Goal: Task Accomplishment & Management: Use online tool/utility

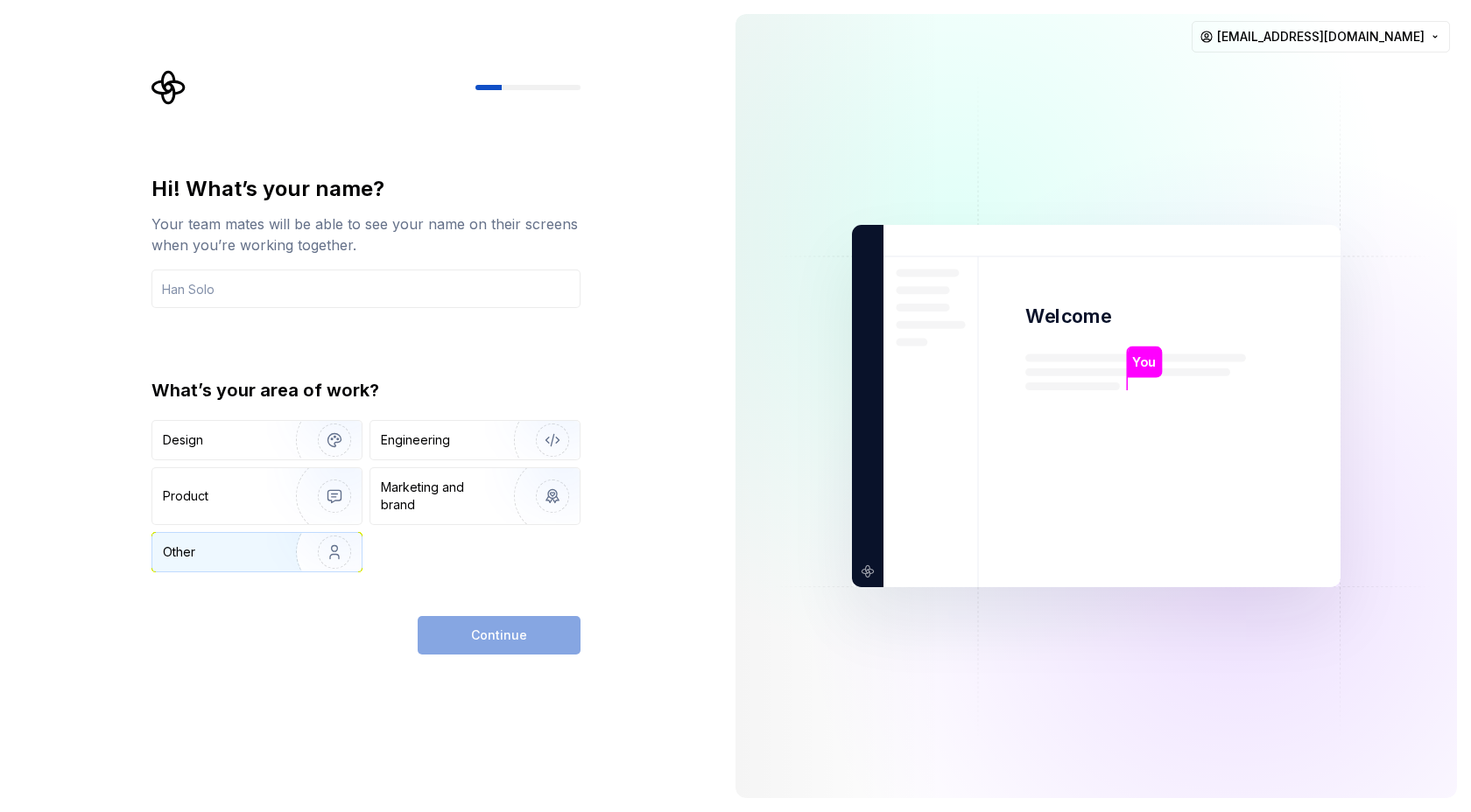
click at [324, 539] on img "button" at bounding box center [323, 552] width 112 height 117
click at [463, 298] on input "text" at bounding box center [366, 288] width 429 height 38
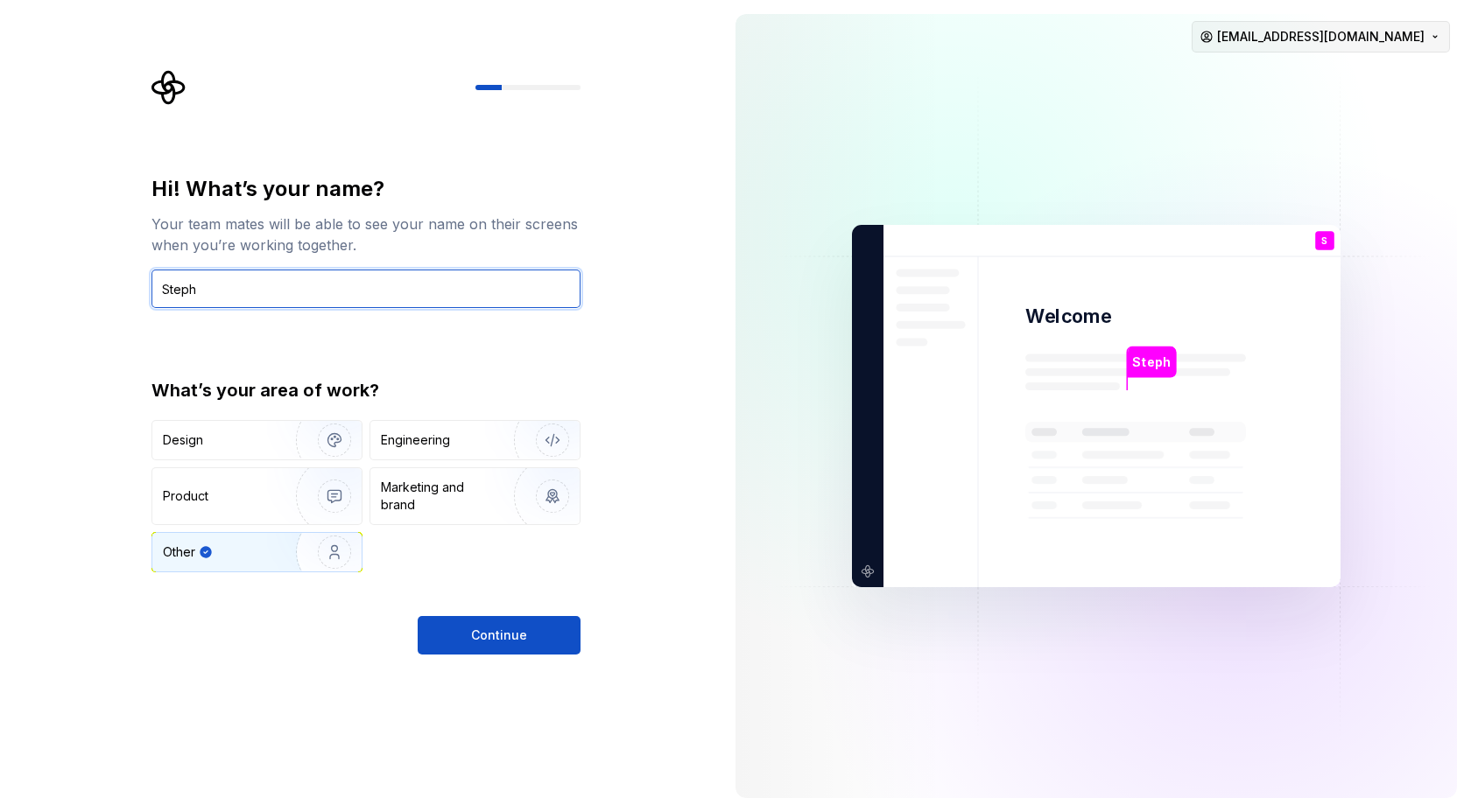
type input "Steph"
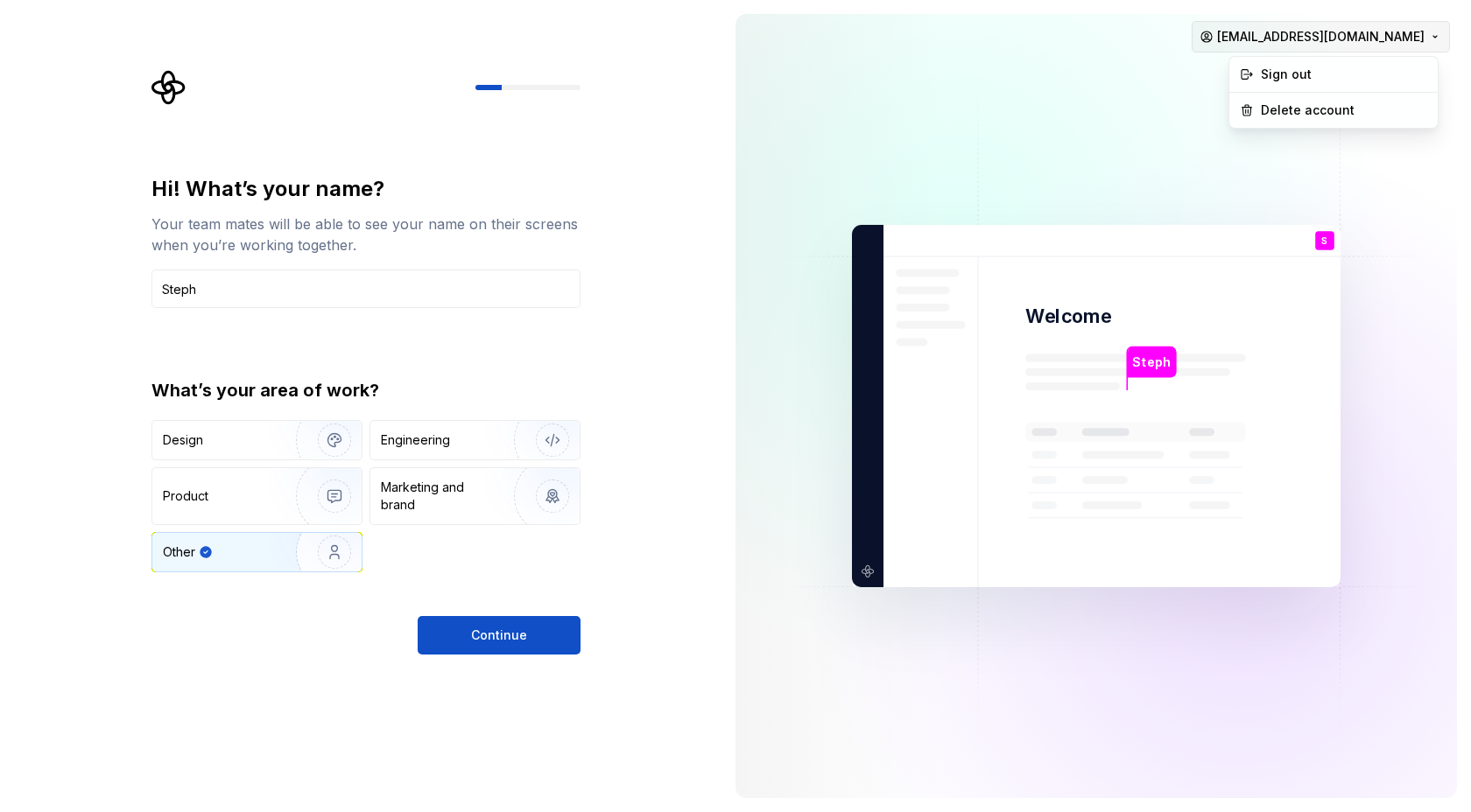
click at [1408, 27] on html "Hi! What’s your name? Your team mates will be able to see your name on their sc…" at bounding box center [735, 406] width 1471 height 812
click at [1409, 28] on html "Hi! What’s your name? Your team mates will be able to see your name on their sc…" at bounding box center [735, 406] width 1471 height 812
click at [507, 633] on span "Continue" at bounding box center [499, 635] width 56 height 17
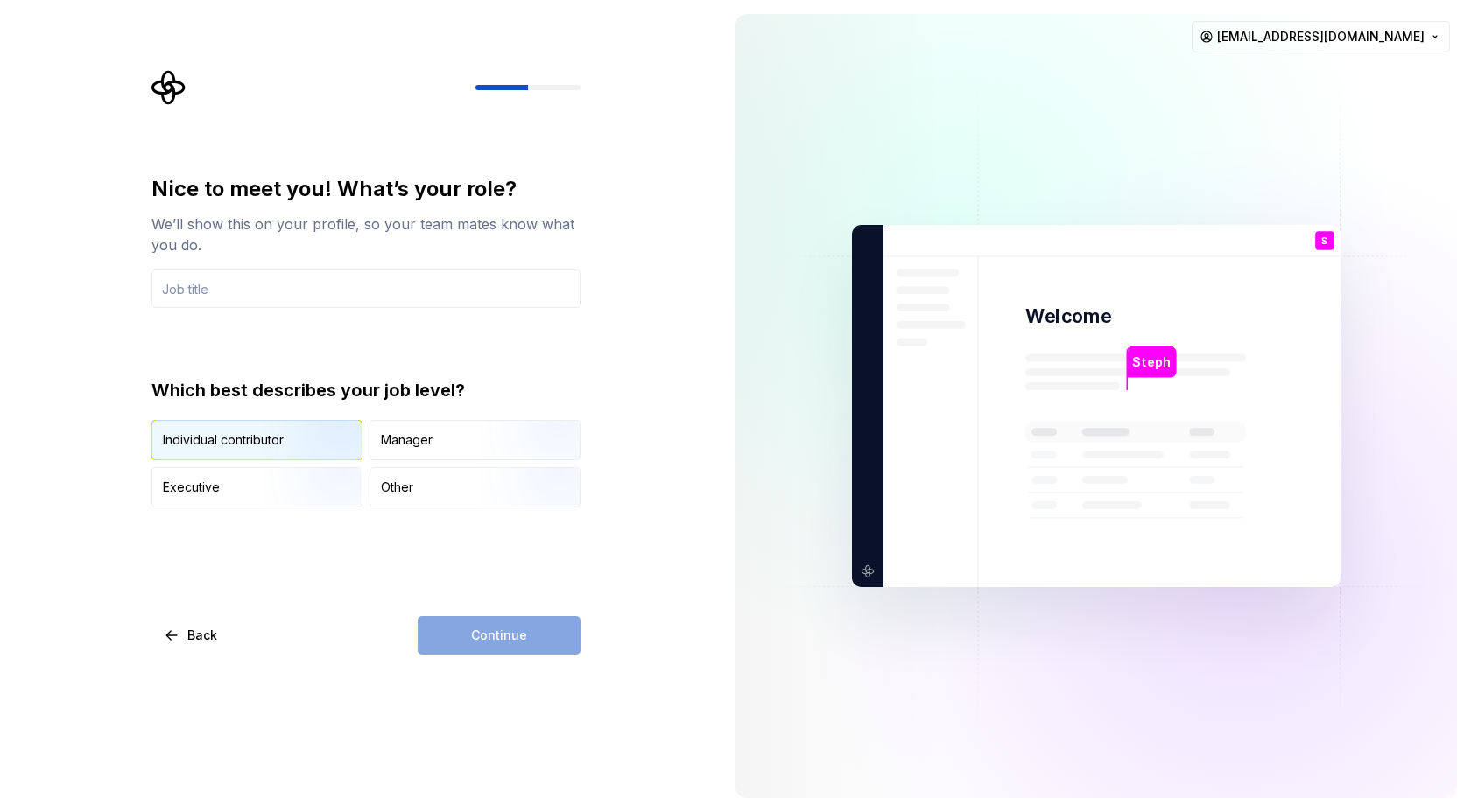
click at [276, 423] on img "button" at bounding box center [320, 462] width 112 height 117
click at [395, 281] on input "text" at bounding box center [366, 288] width 429 height 38
click at [325, 294] on input "text" at bounding box center [366, 288] width 429 height 38
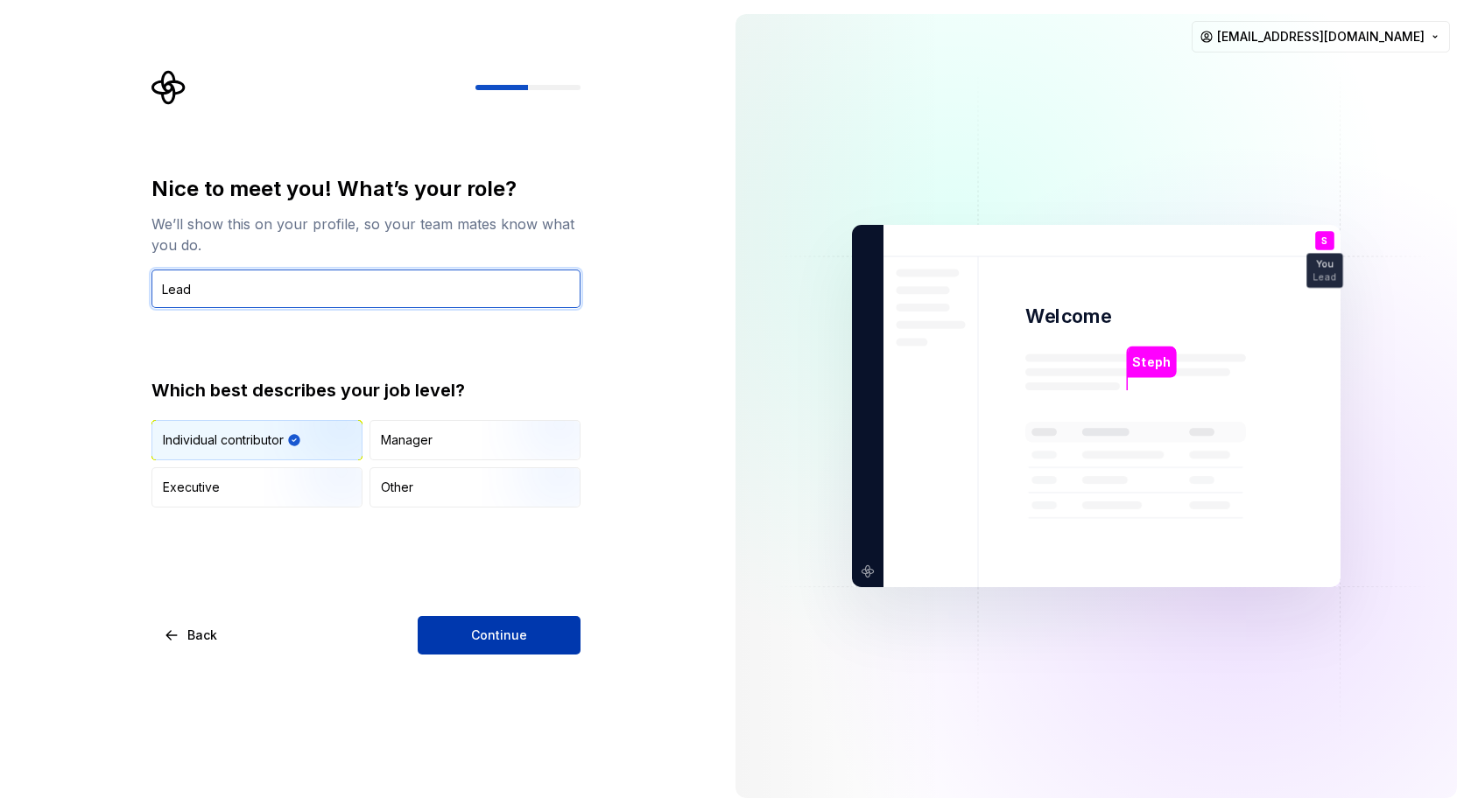
type input "Lead"
click at [507, 626] on button "Continue" at bounding box center [499, 635] width 163 height 38
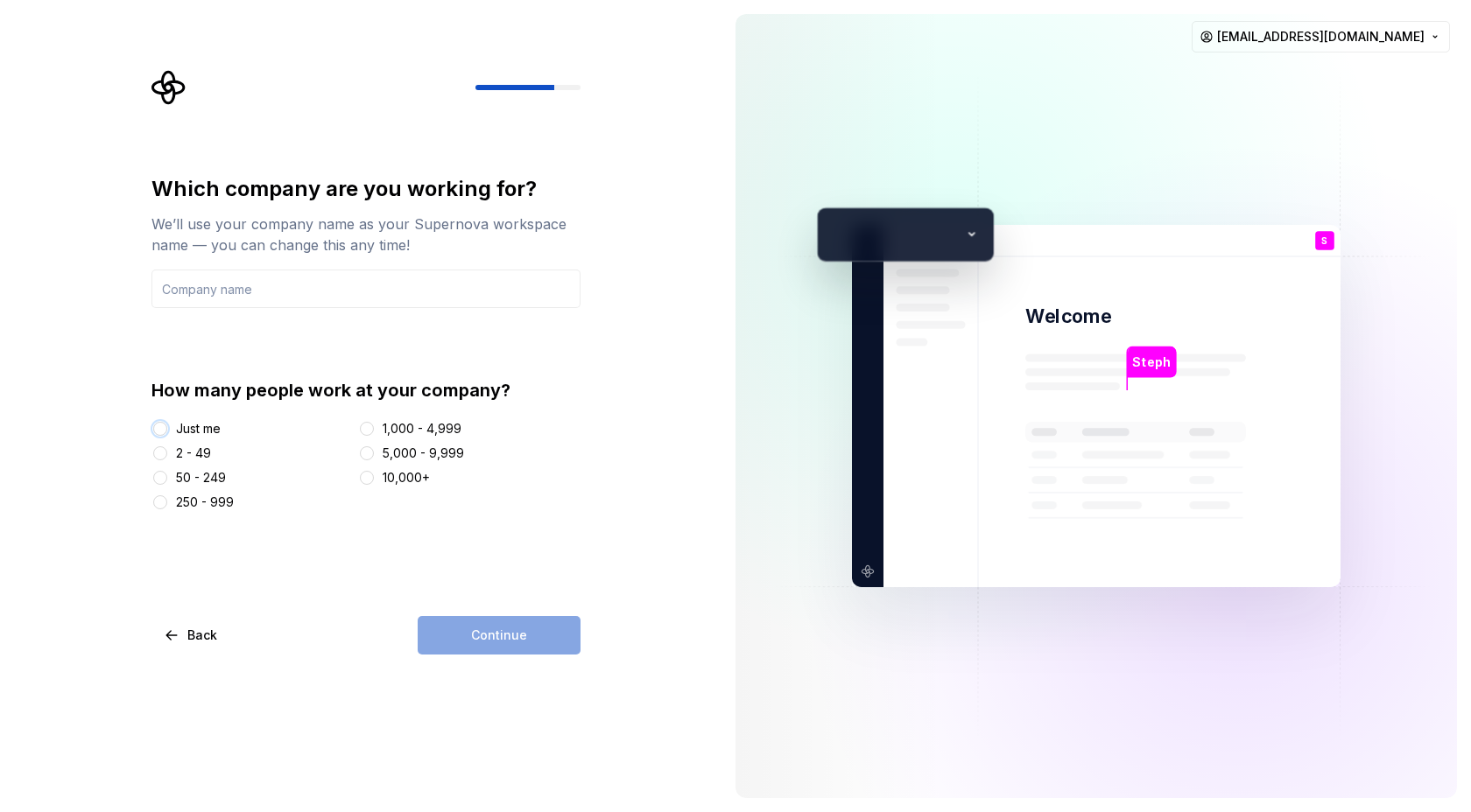
click at [156, 430] on button "Just me" at bounding box center [160, 428] width 14 height 14
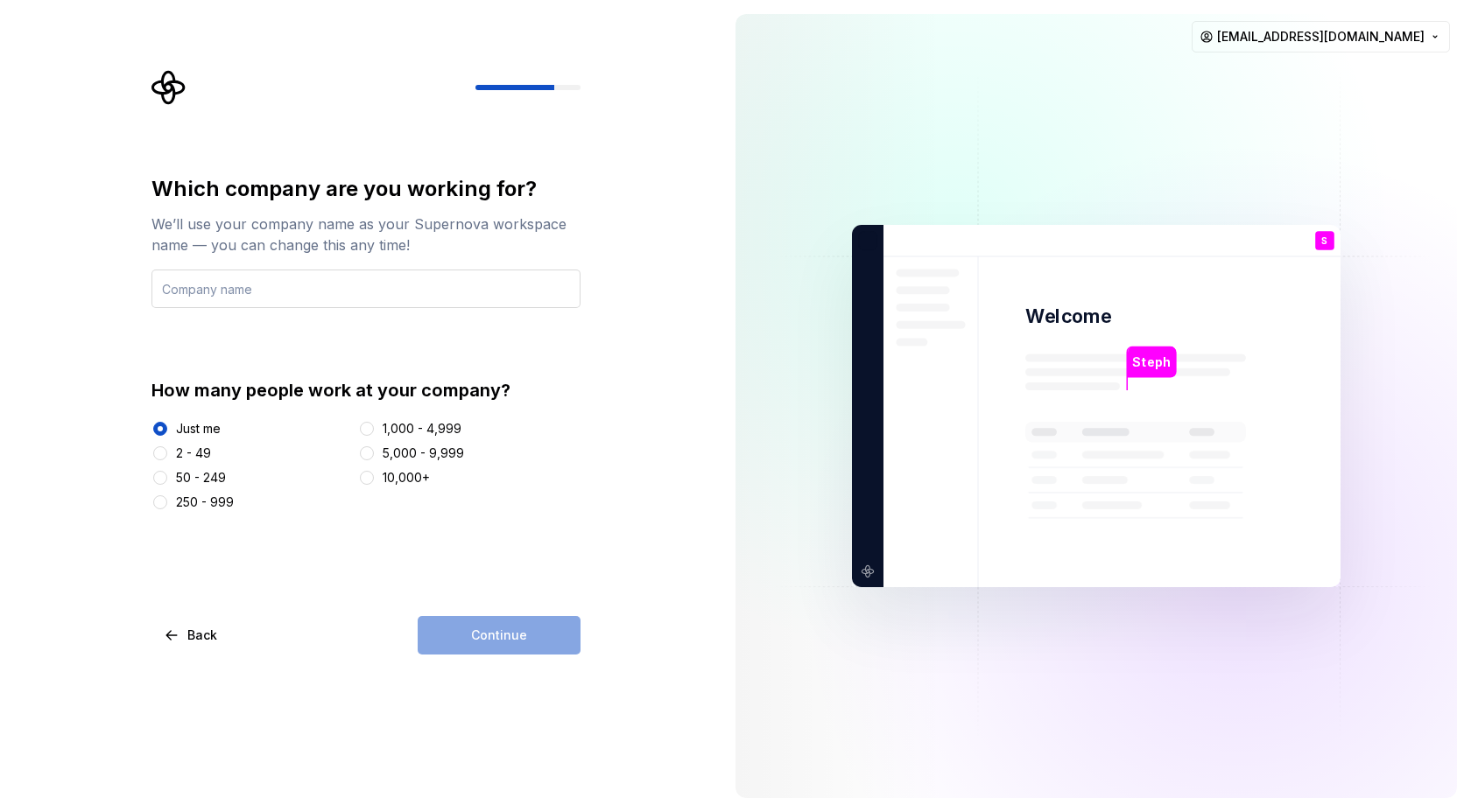
click at [295, 280] on input "text" at bounding box center [366, 288] width 429 height 38
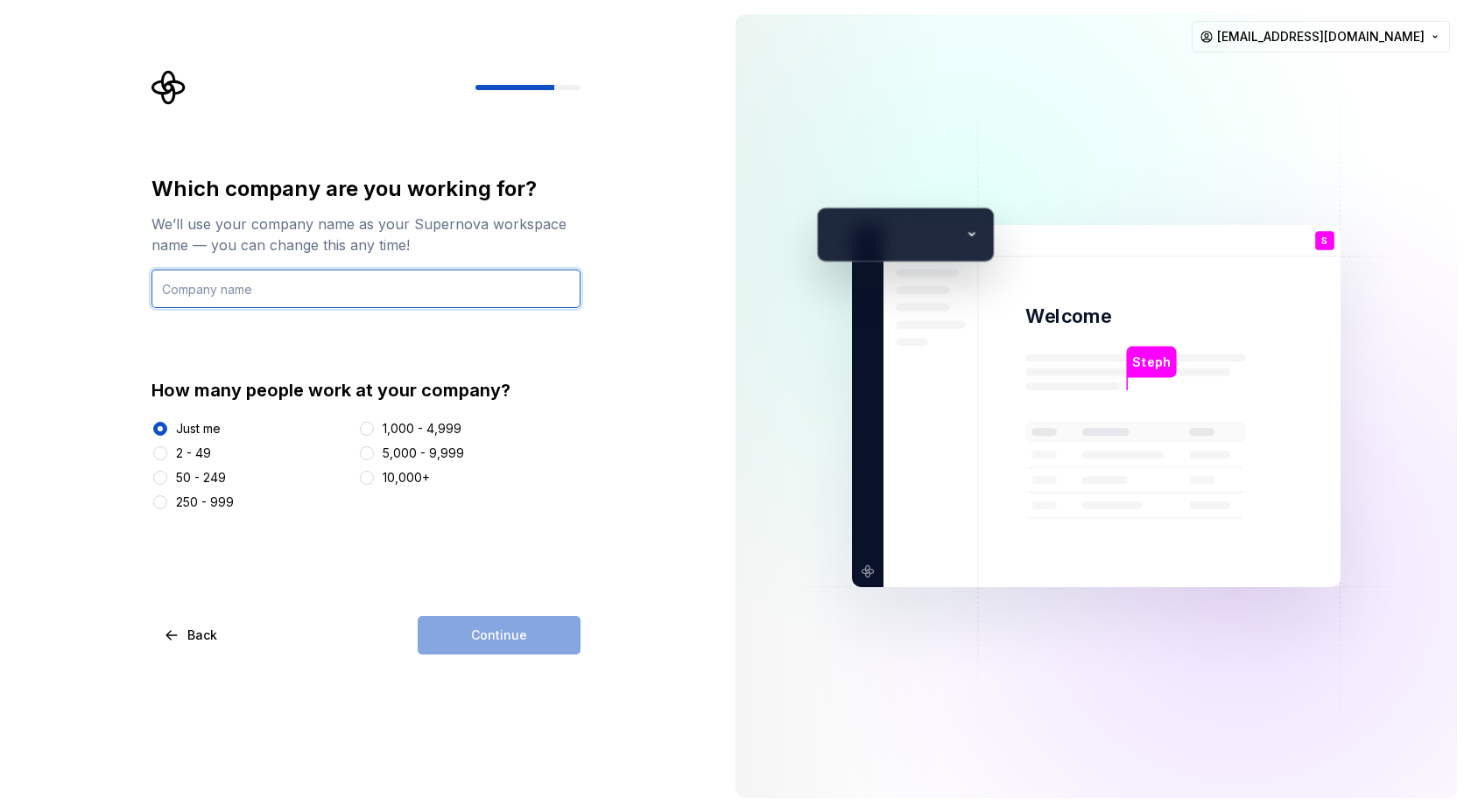
type input "Steph Design"
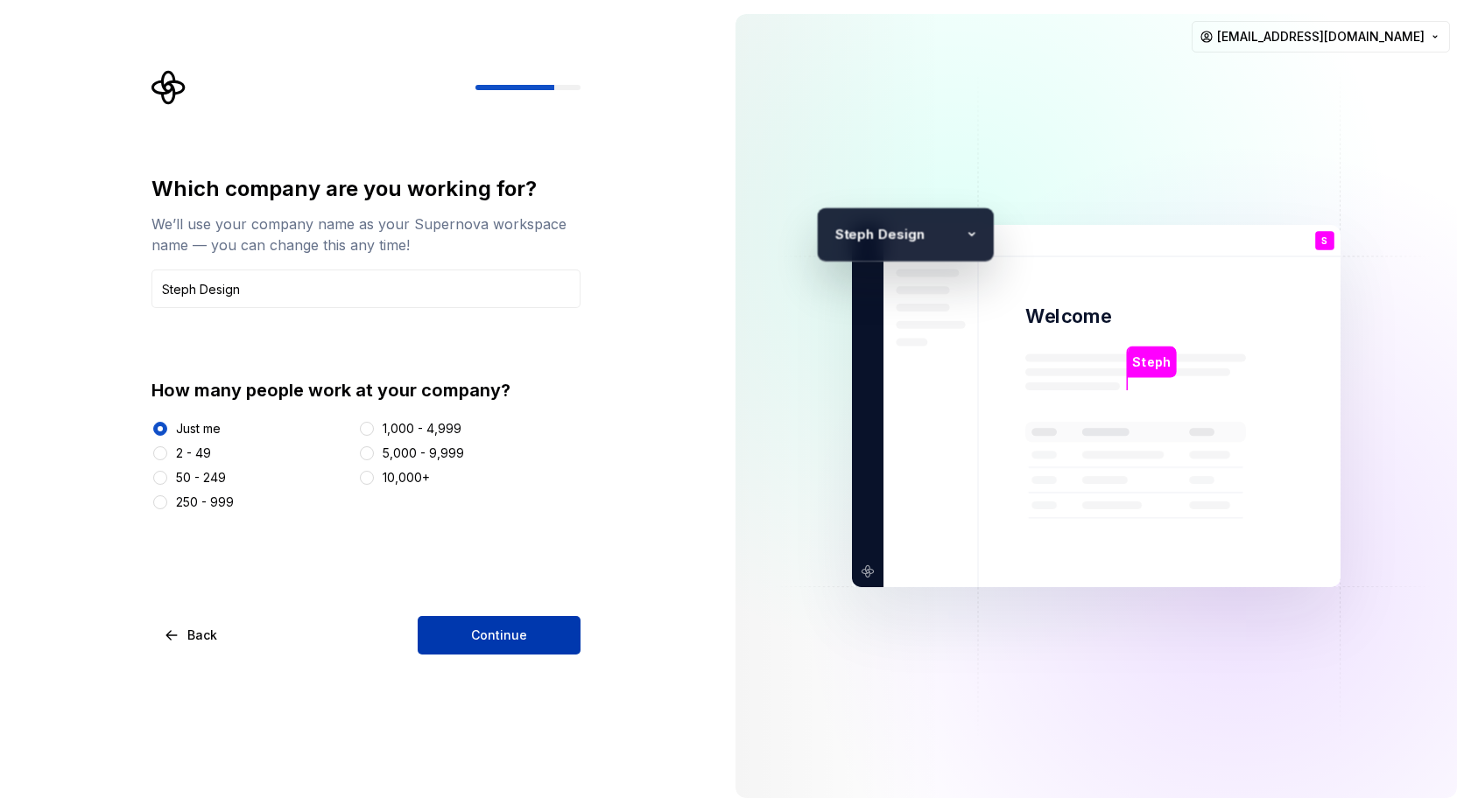
click at [485, 642] on span "Continue" at bounding box center [499, 635] width 56 height 17
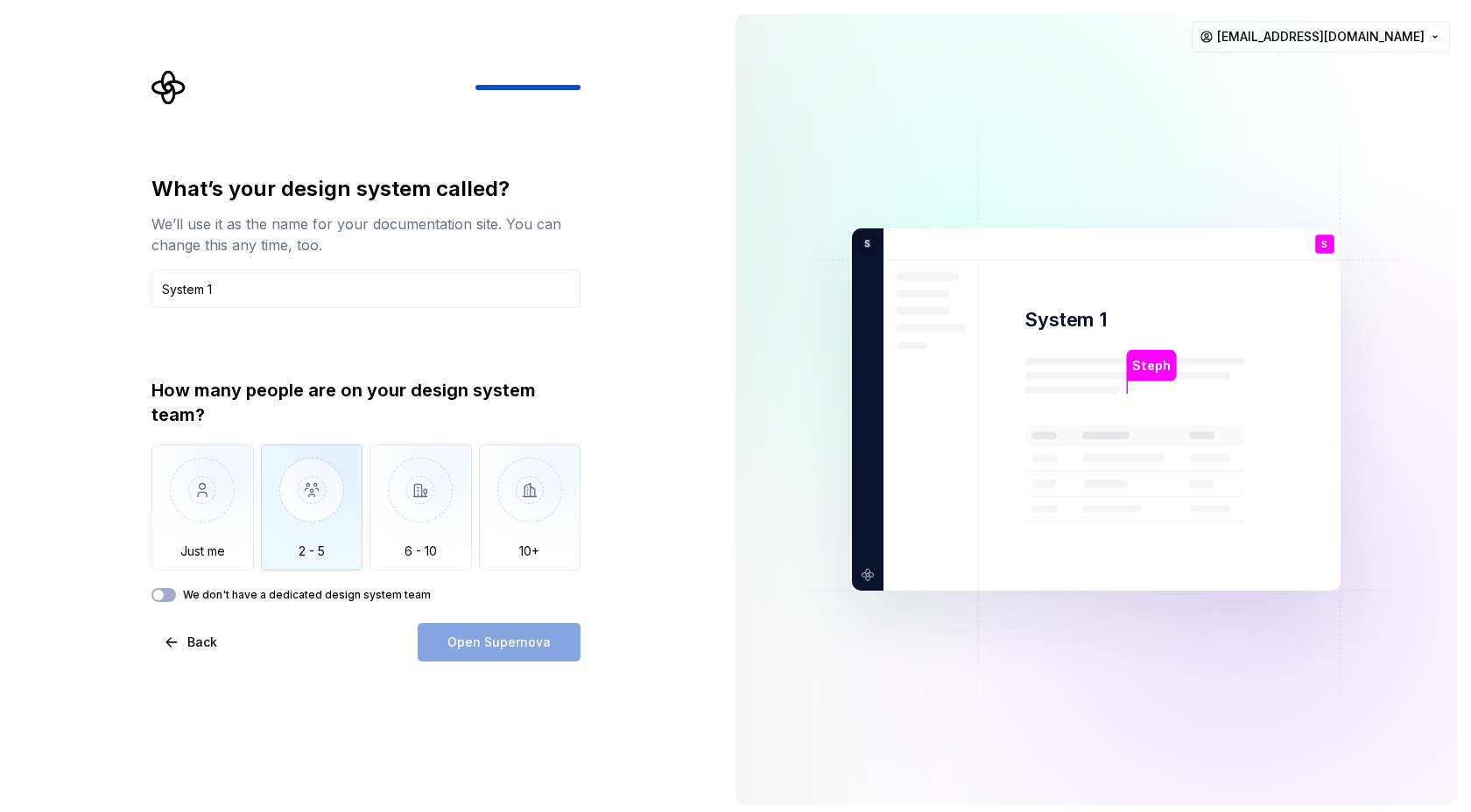
type input "System 1"
click at [337, 538] on img "button" at bounding box center [312, 503] width 103 height 117
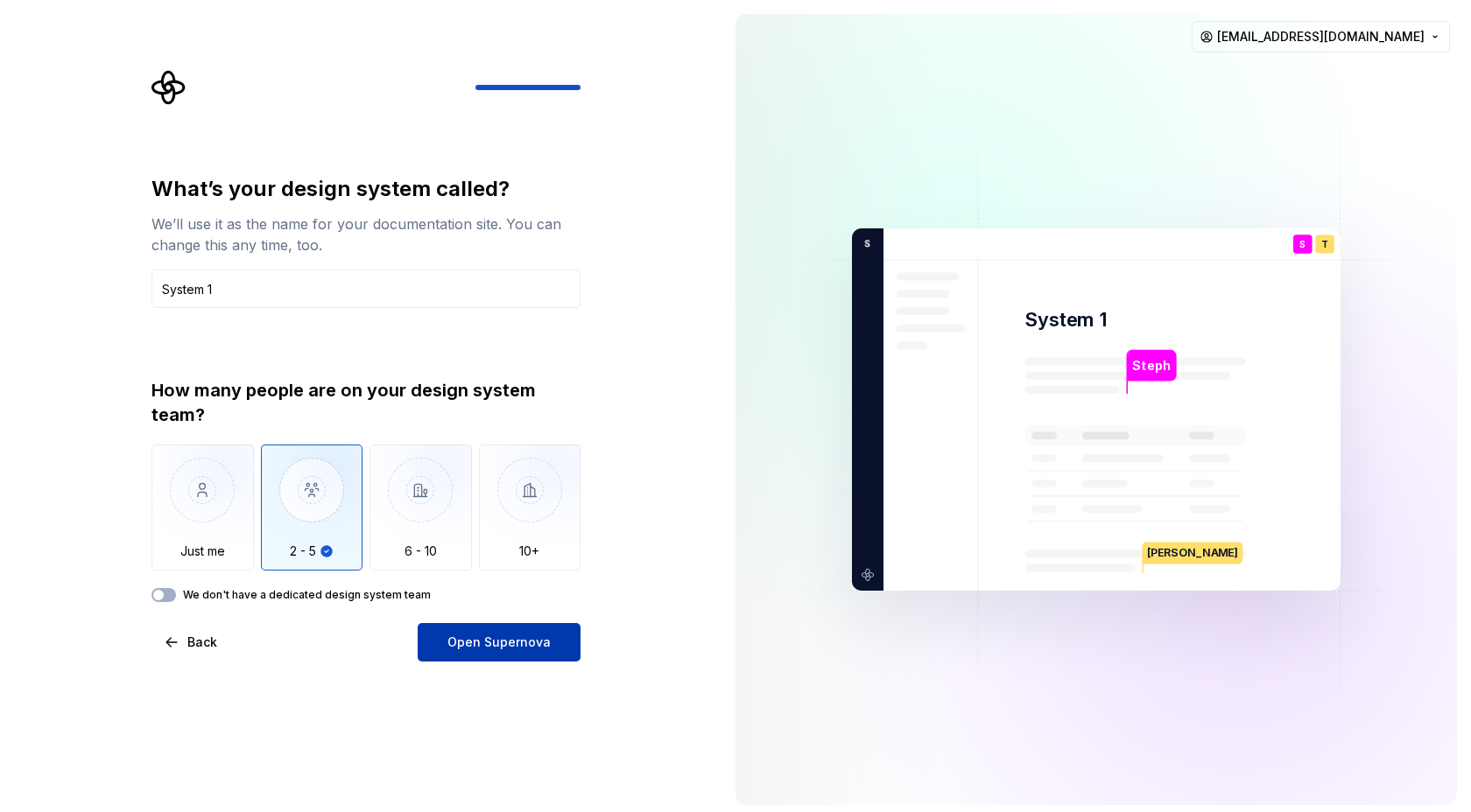
click at [444, 648] on button "Open Supernova" at bounding box center [499, 643] width 163 height 38
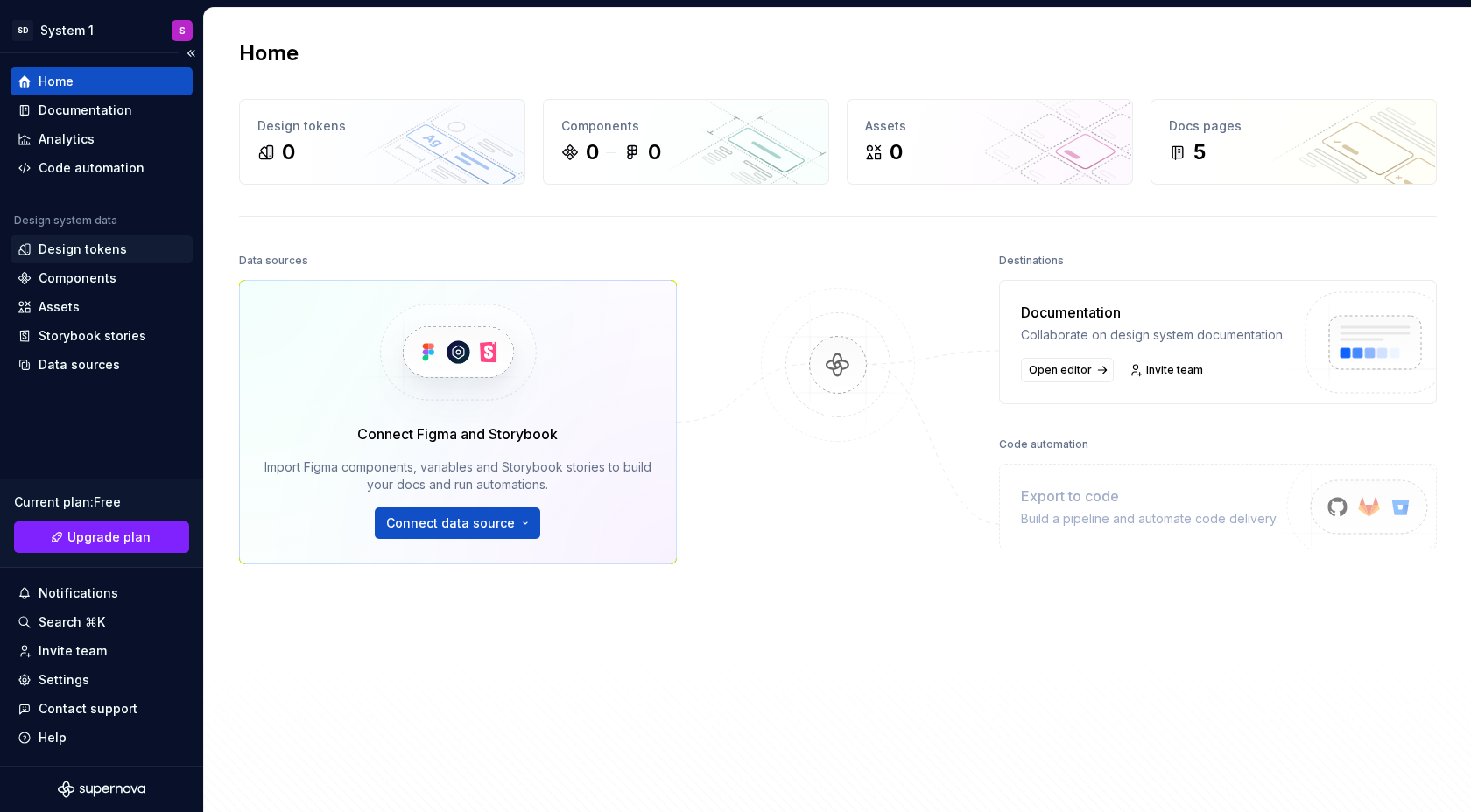
click at [92, 255] on div "Design tokens" at bounding box center [82, 249] width 89 height 17
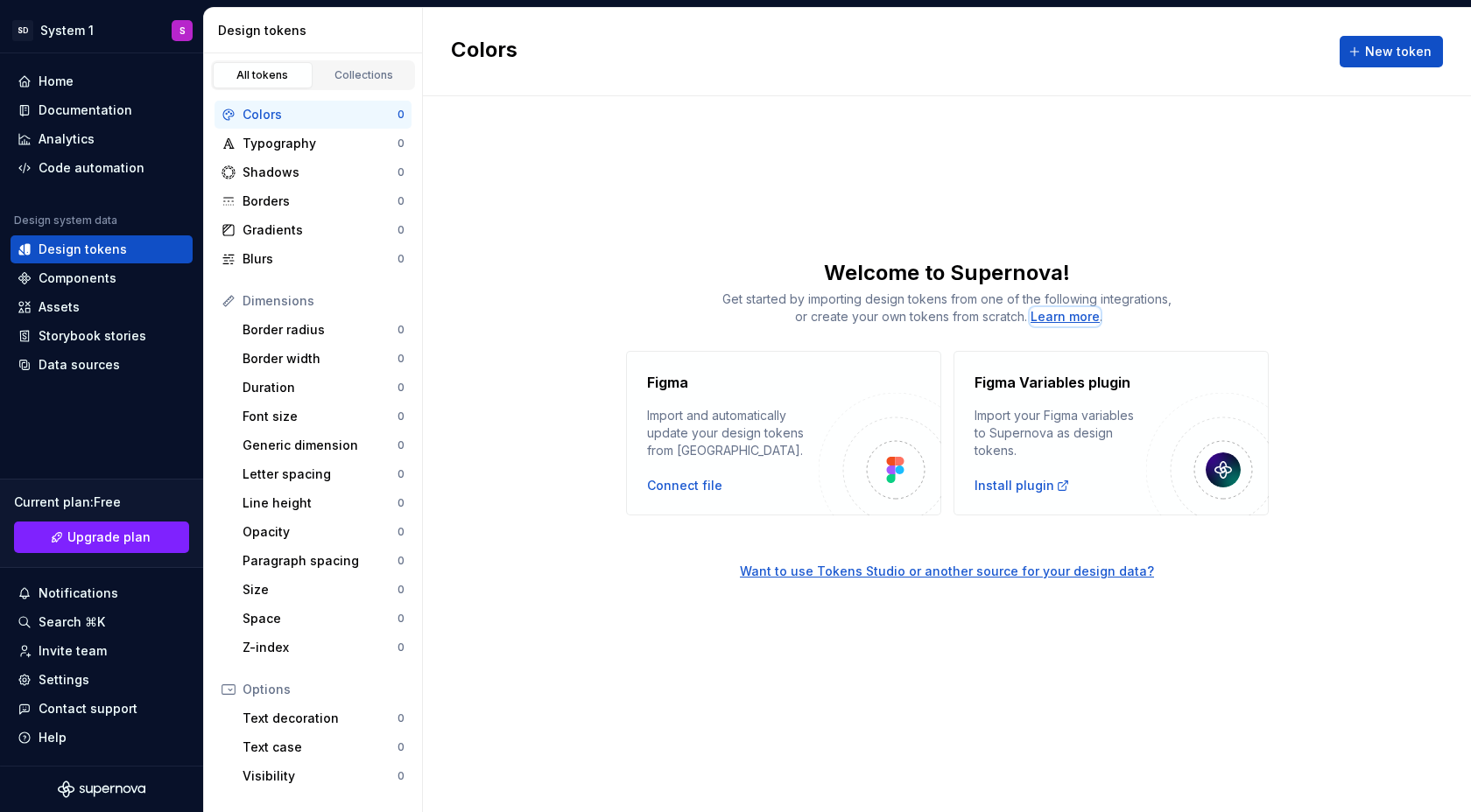
click at [1041, 312] on div "Learn more" at bounding box center [1064, 317] width 70 height 17
click at [371, 86] on link "Collections" at bounding box center [364, 75] width 100 height 27
click at [683, 480] on div "Connect file" at bounding box center [685, 485] width 75 height 17
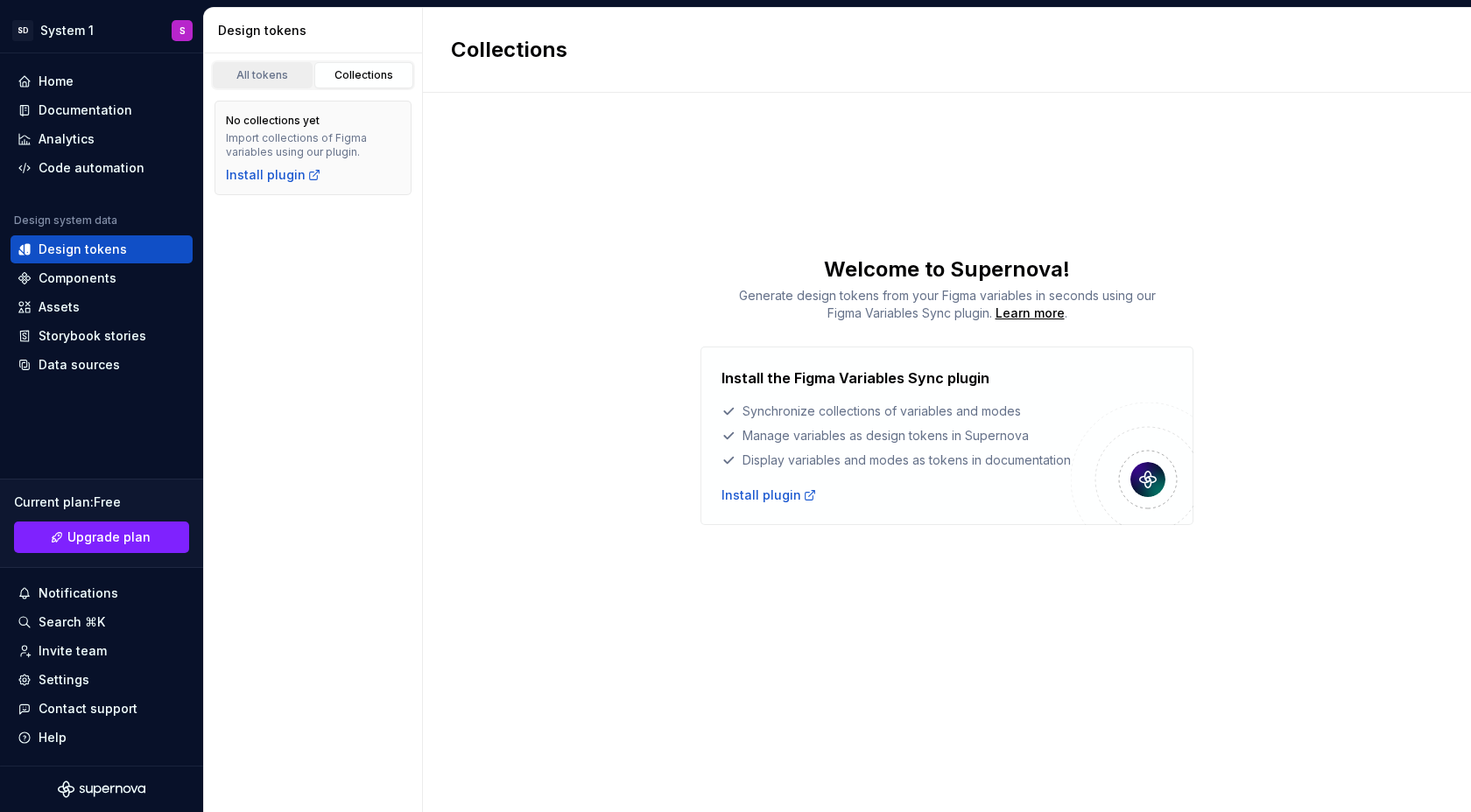
click at [291, 76] on div "All tokens" at bounding box center [263, 75] width 88 height 14
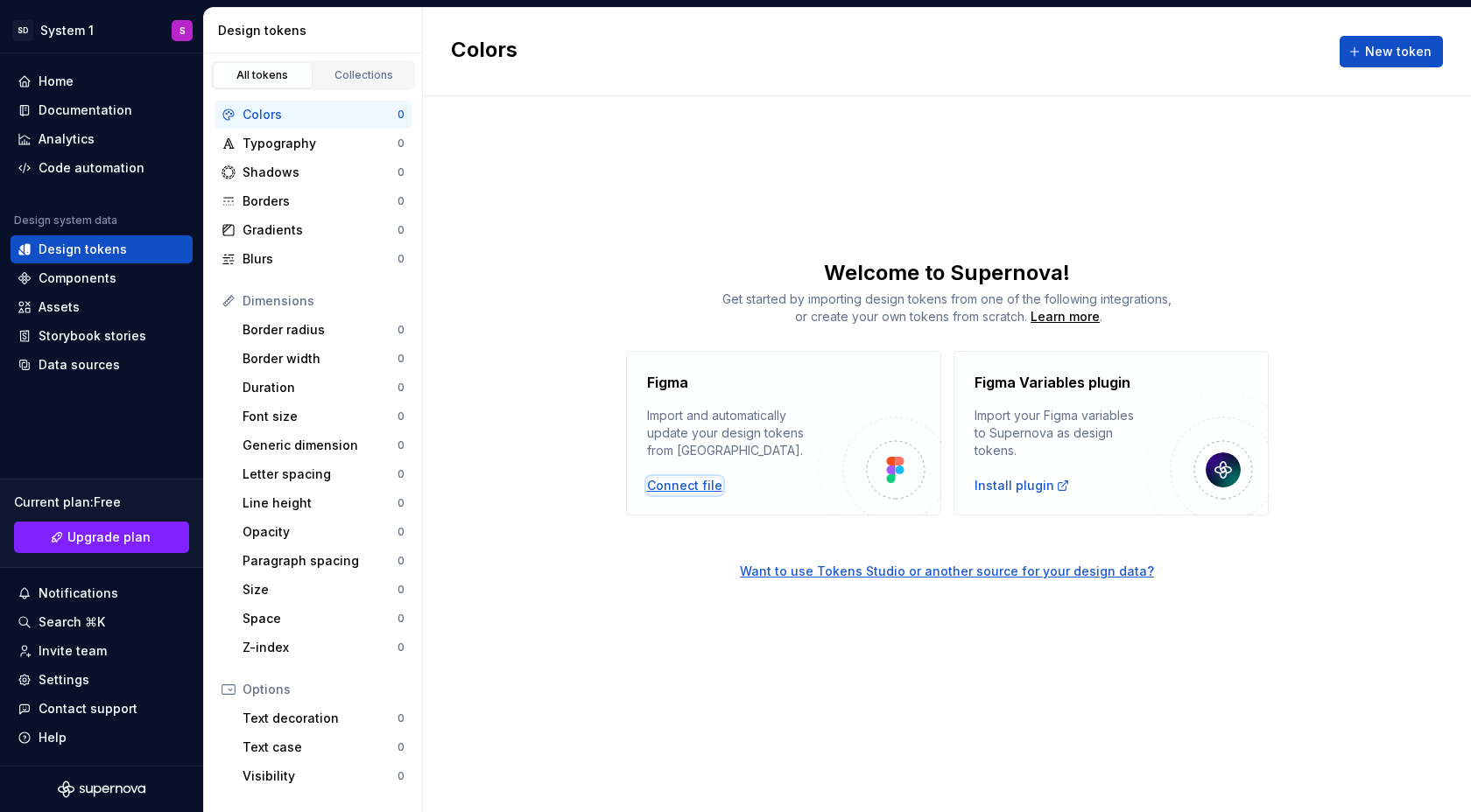
click at [671, 484] on div "Connect file" at bounding box center [685, 485] width 75 height 17
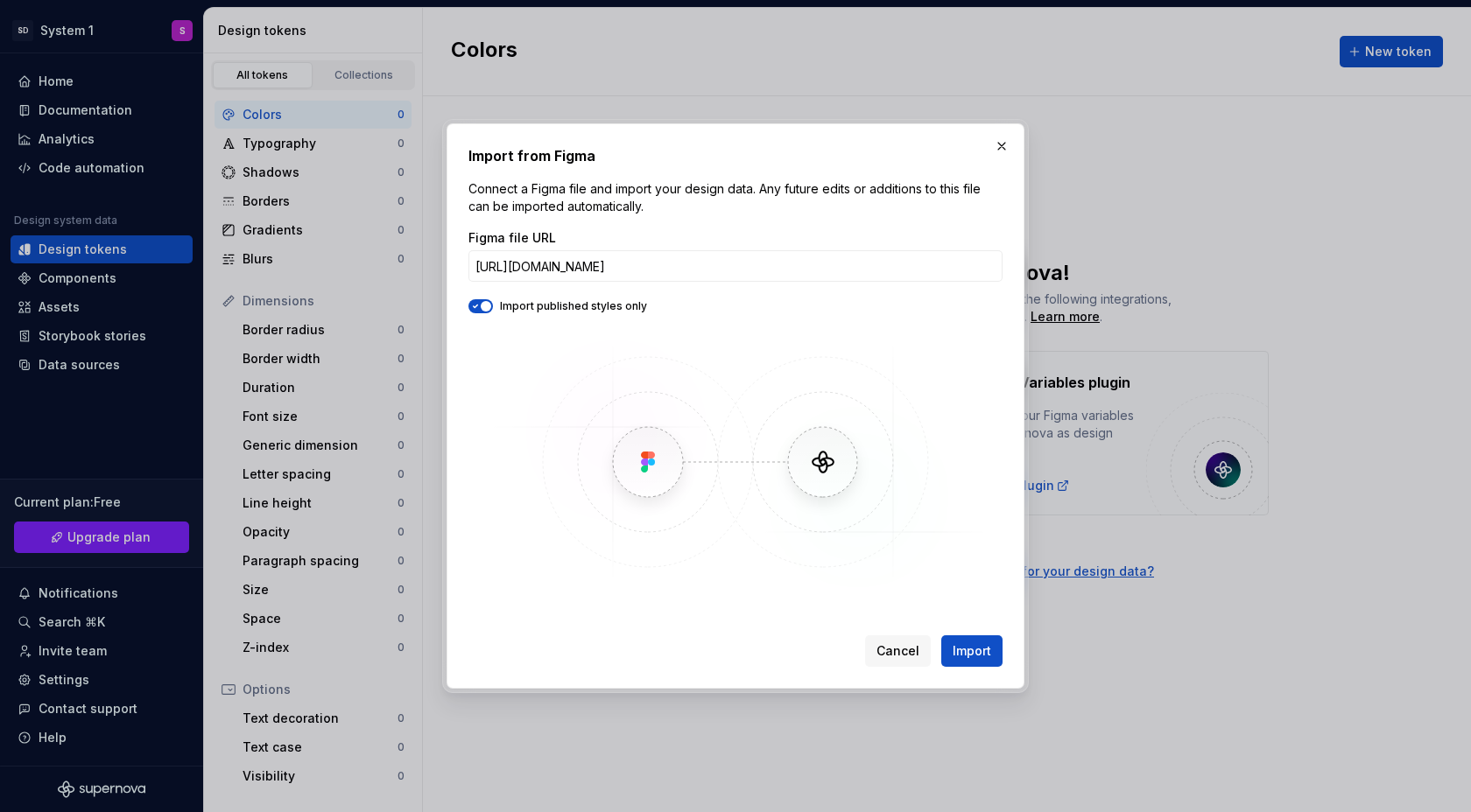
scroll to position [0, 553]
type input "[URL][DOMAIN_NAME]"
click at [477, 309] on icon "button" at bounding box center [475, 306] width 14 height 10
click at [968, 657] on span "Import" at bounding box center [972, 651] width 38 height 17
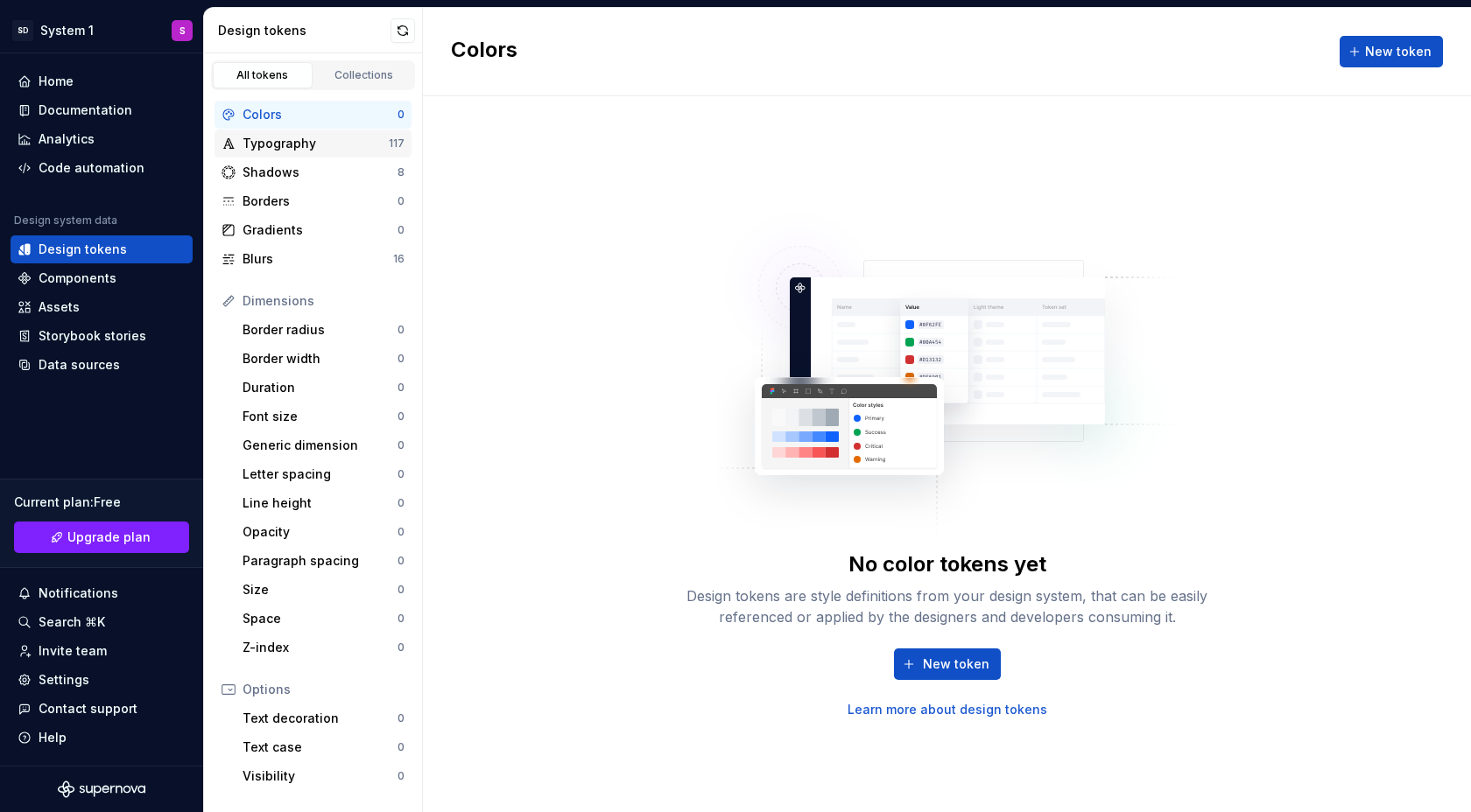
click at [349, 142] on div "Typography" at bounding box center [316, 144] width 147 height 17
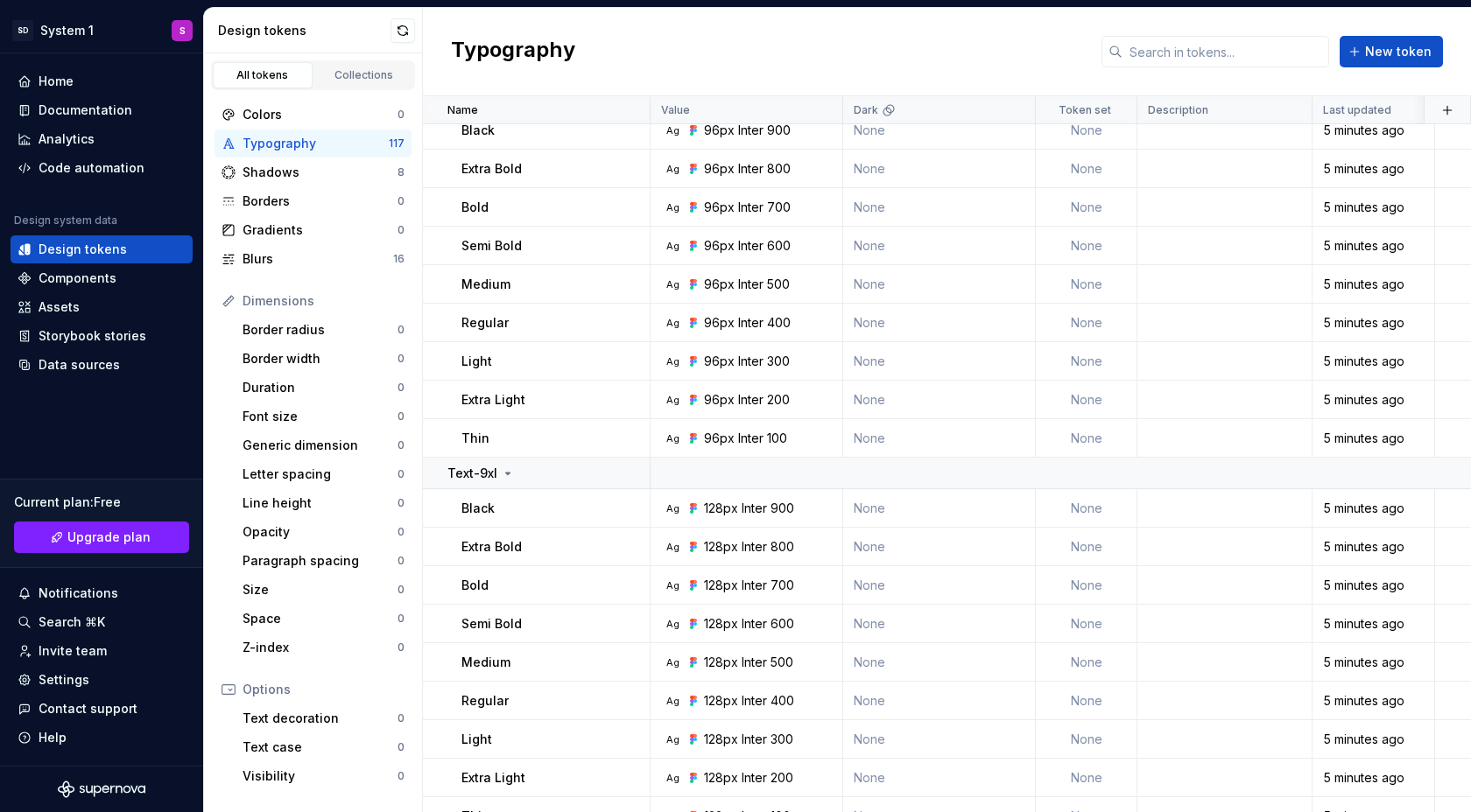
scroll to position [4228, 0]
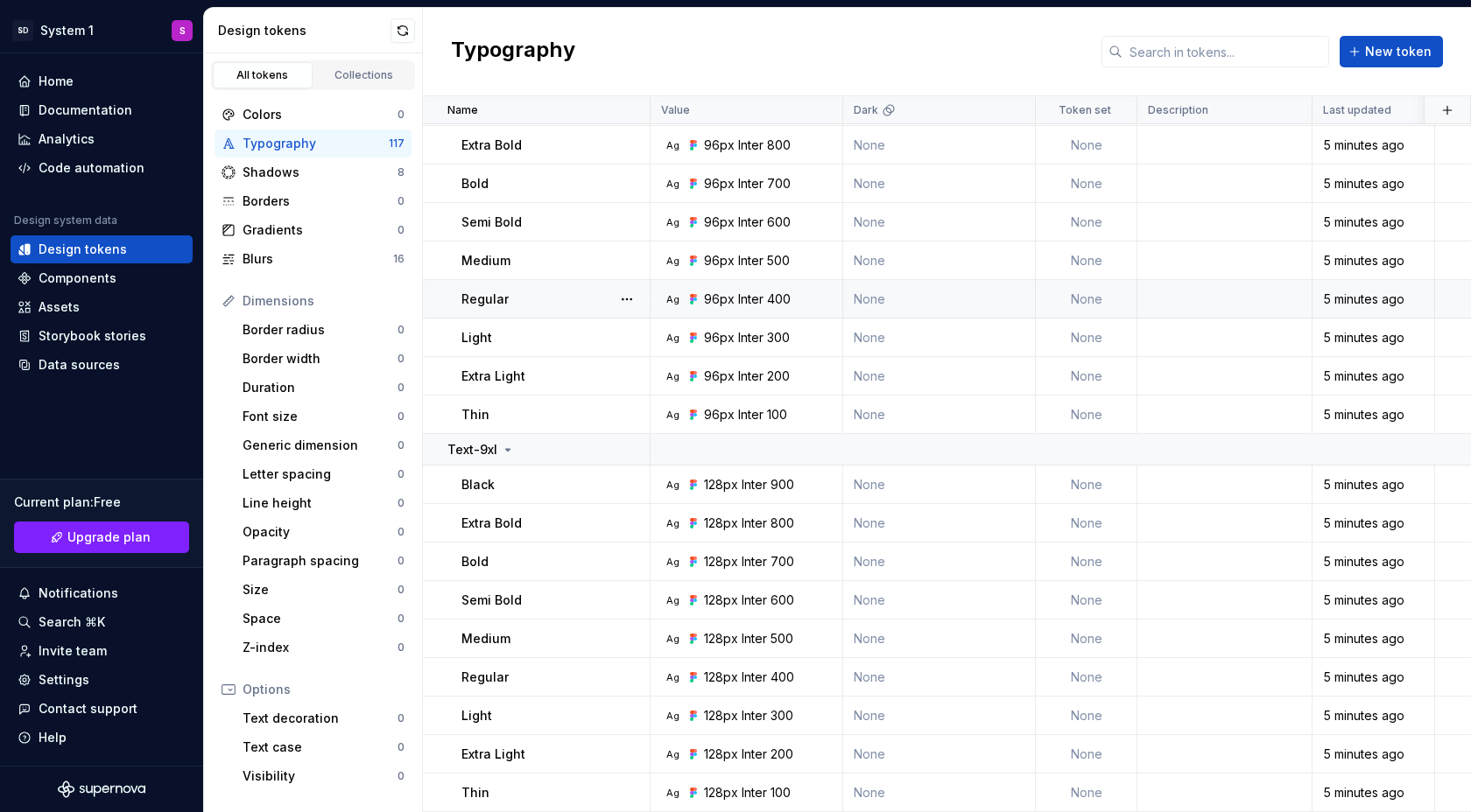
click at [589, 287] on td "Regular" at bounding box center [536, 299] width 228 height 38
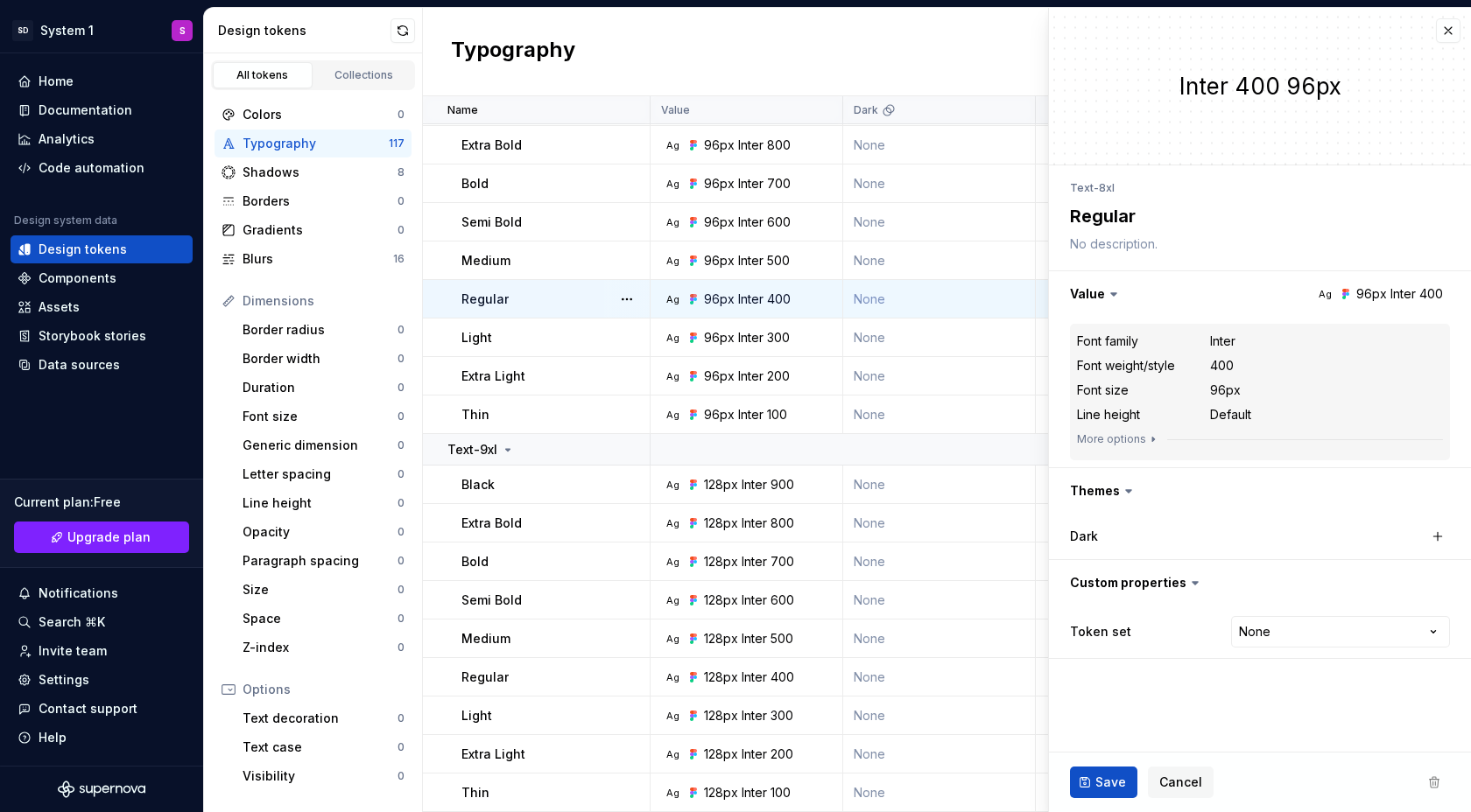
click at [555, 302] on div "Regular" at bounding box center [555, 299] width 188 height 17
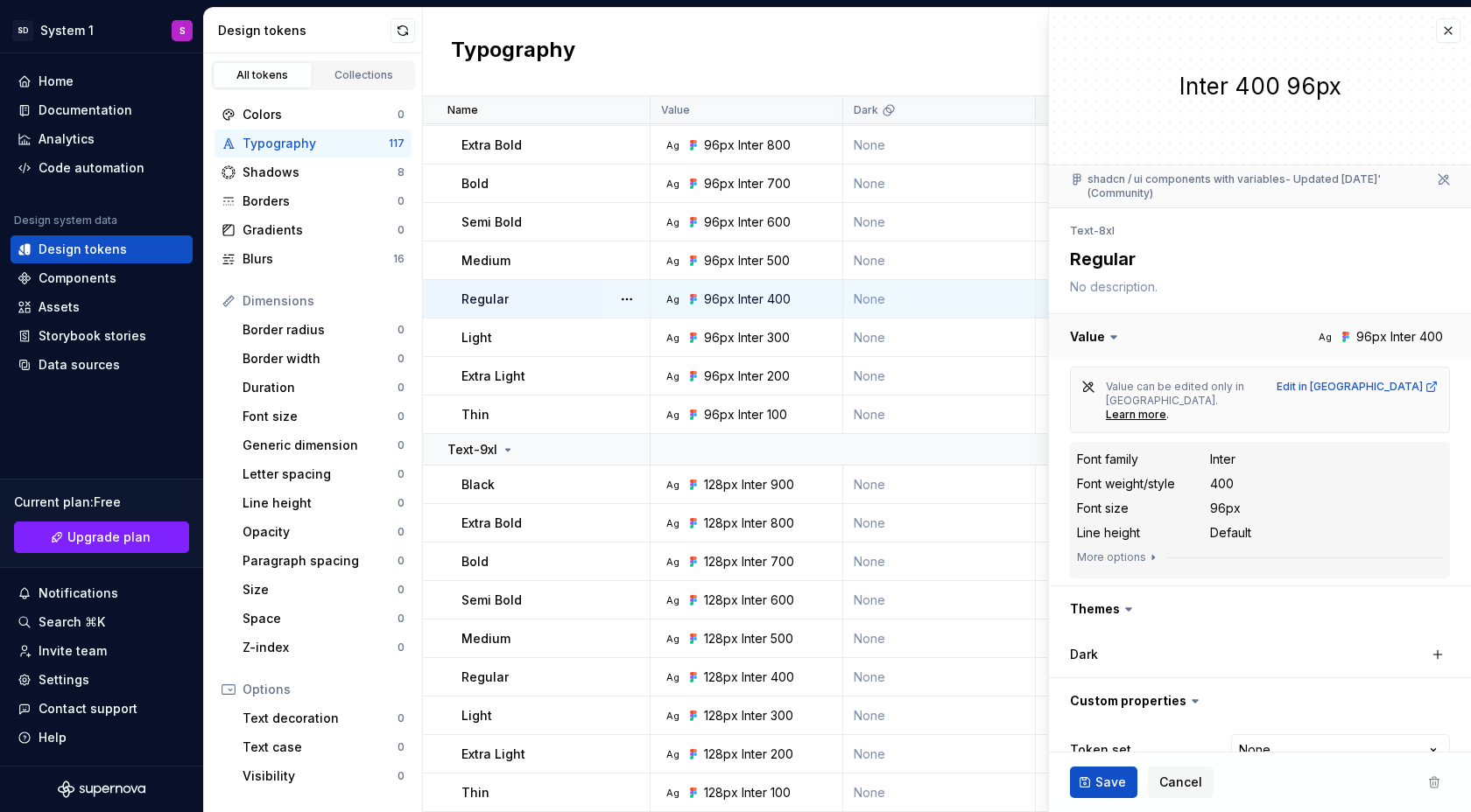
scroll to position [10, 0]
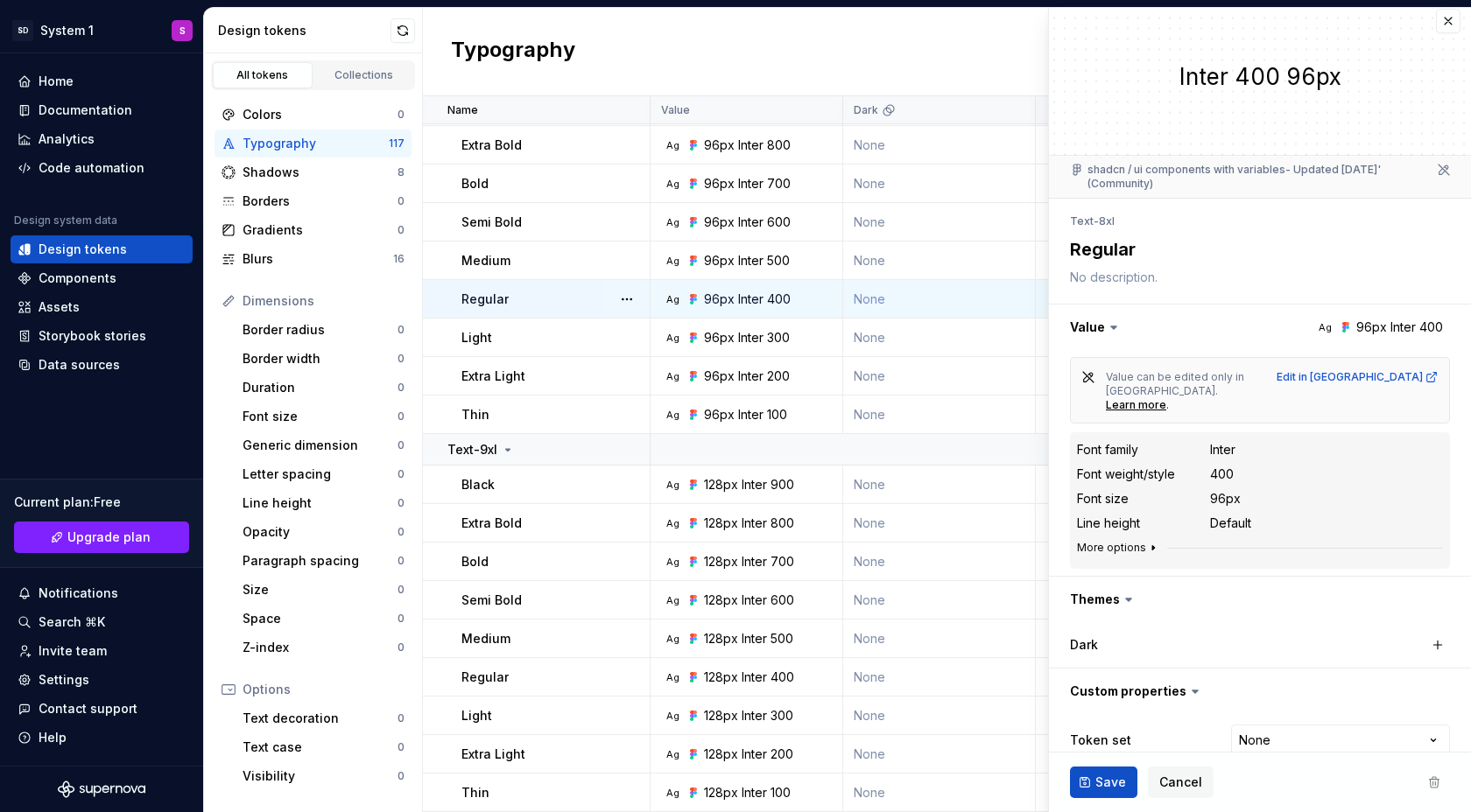
click at [1149, 541] on icon "button" at bounding box center [1153, 547] width 14 height 14
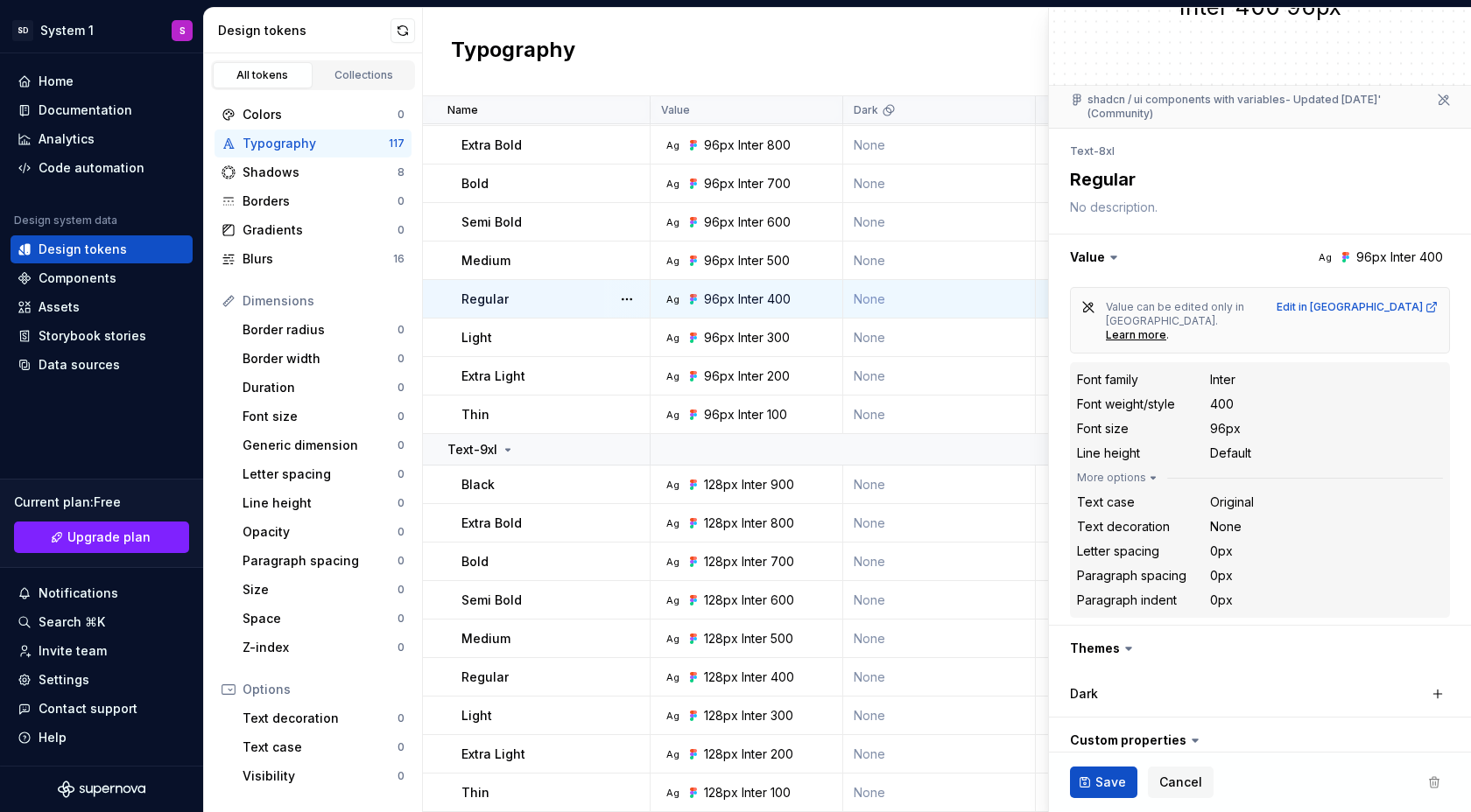
scroll to position [129, 0]
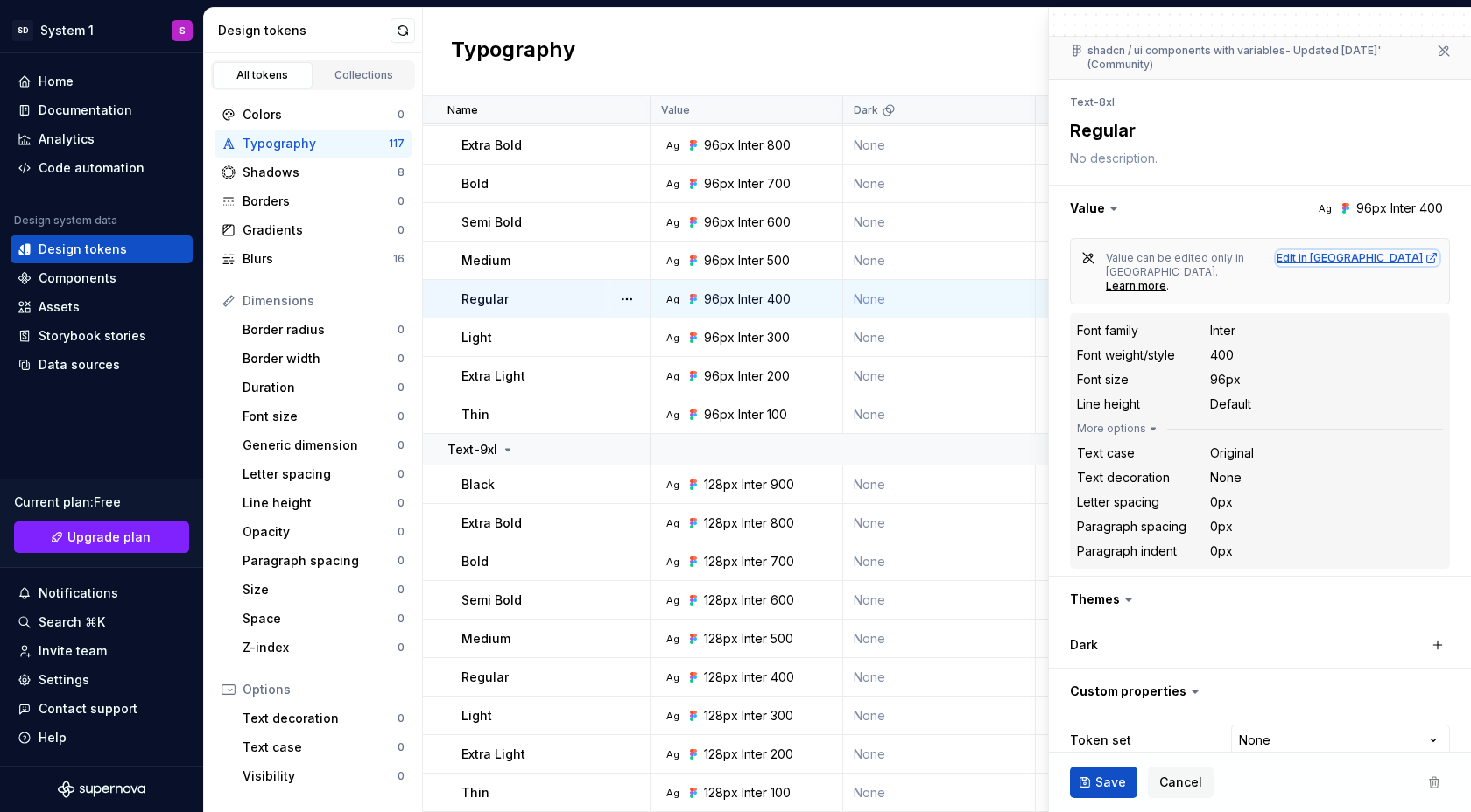
click at [1402, 256] on div "Edit in [GEOGRAPHIC_DATA]" at bounding box center [1358, 258] width 162 height 14
click at [1167, 776] on span "Cancel" at bounding box center [1181, 782] width 43 height 17
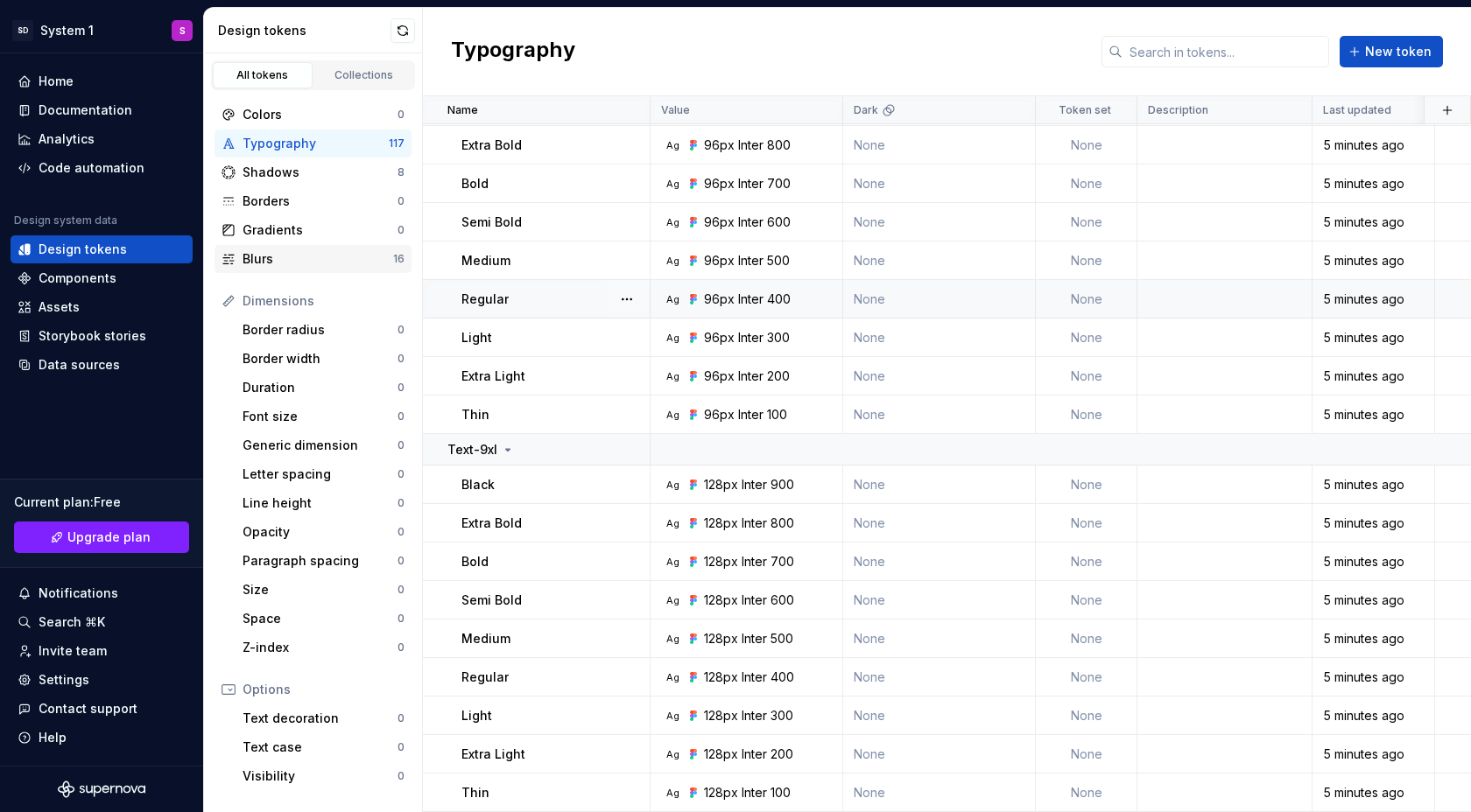
click at [303, 261] on div "Blurs" at bounding box center [318, 259] width 150 height 17
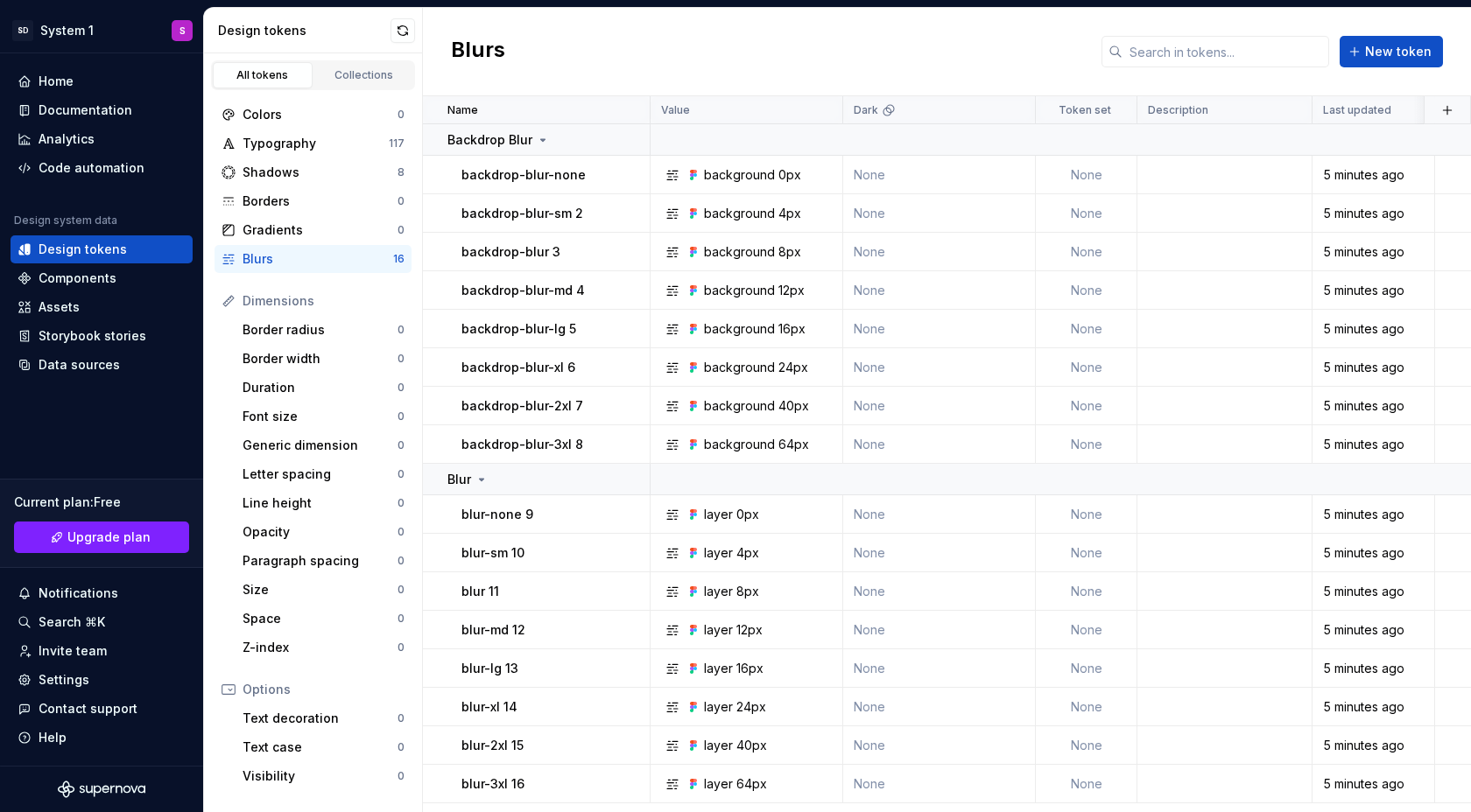
scroll to position [147, 0]
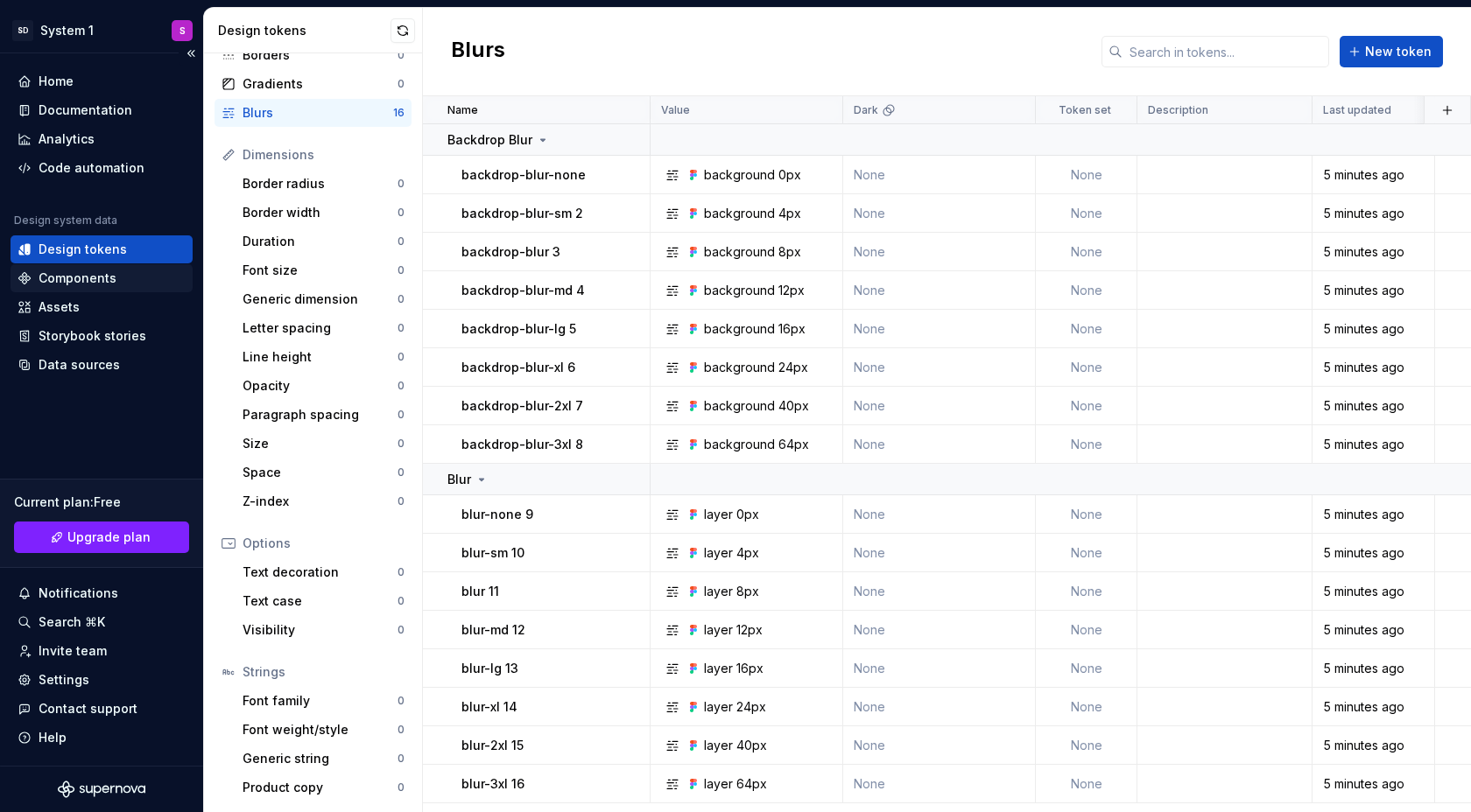
click at [86, 272] on div "Components" at bounding box center [77, 278] width 78 height 17
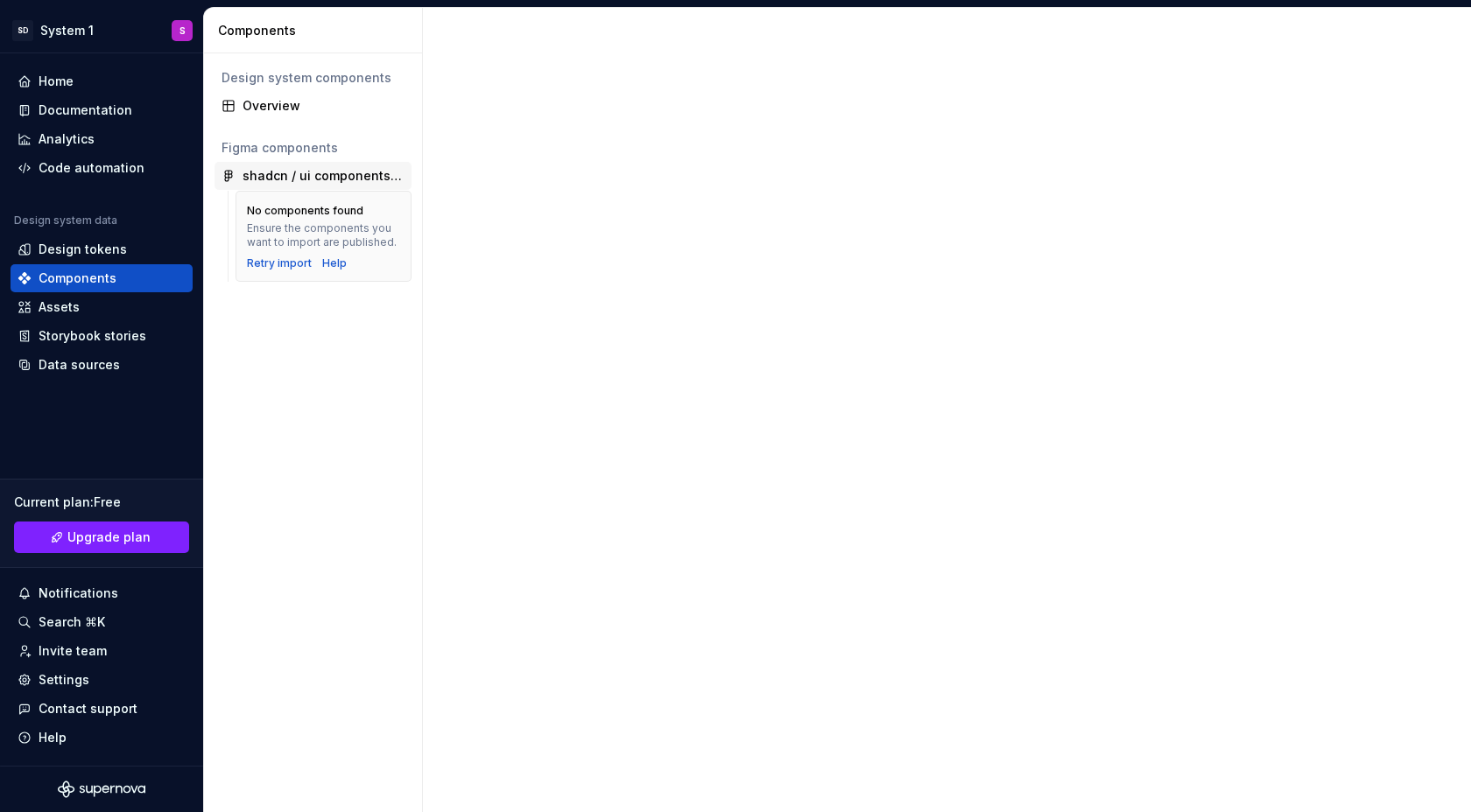
click at [284, 181] on div "shadcn / ui components with variables- Updated [DATE]' (Community)" at bounding box center [324, 176] width 162 height 17
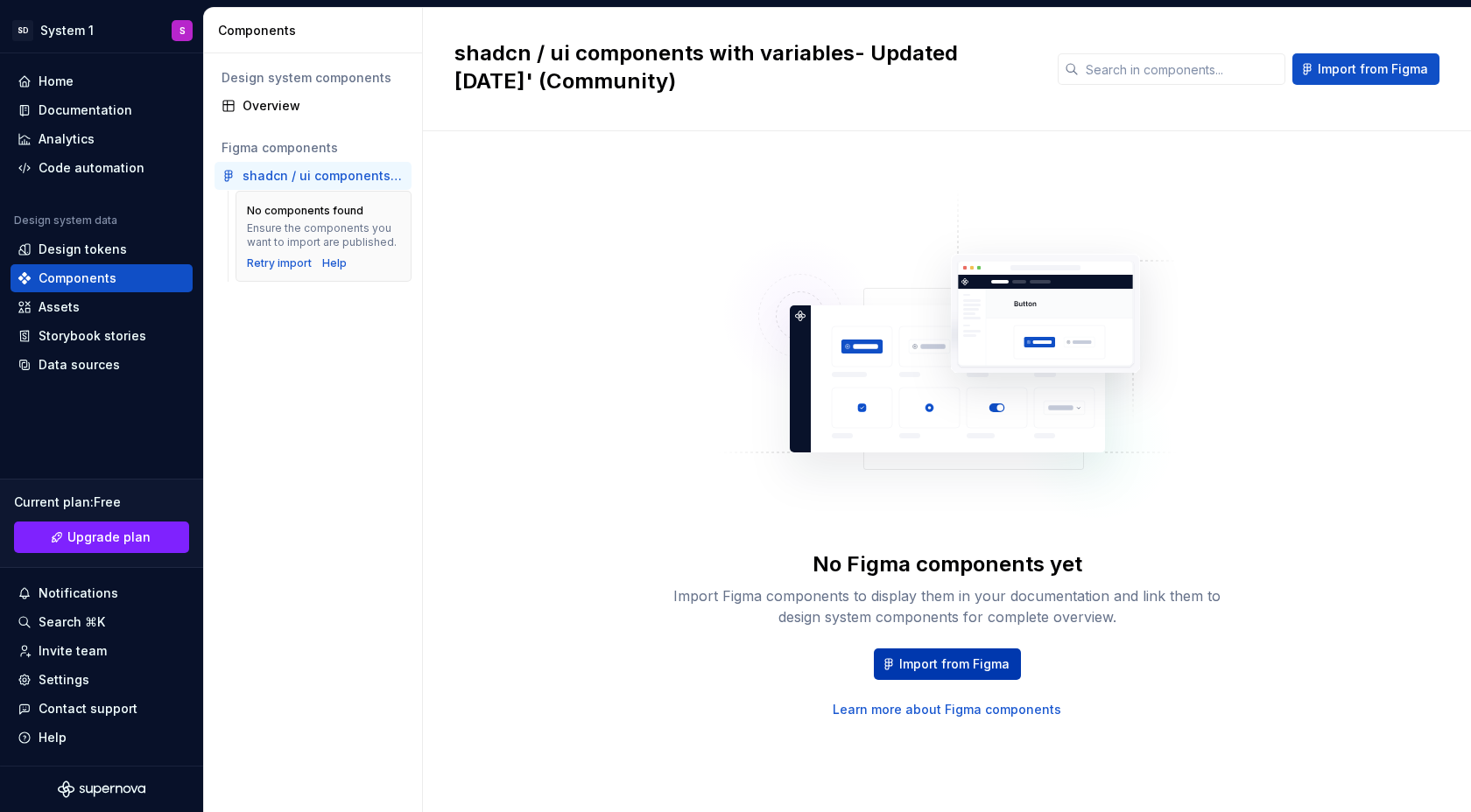
click at [935, 670] on span "Import from Figma" at bounding box center [954, 664] width 110 height 17
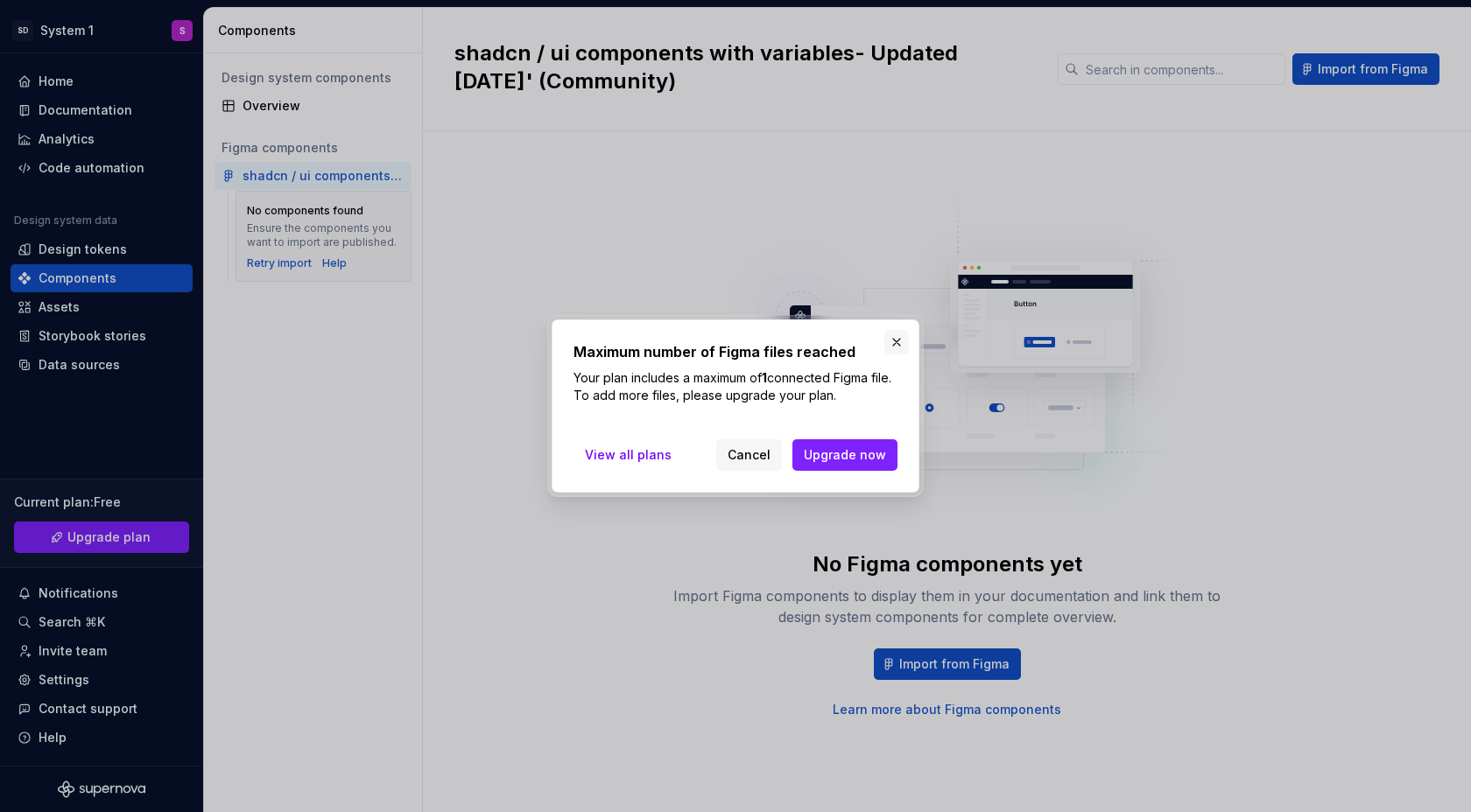
click at [895, 341] on button "button" at bounding box center [897, 343] width 25 height 25
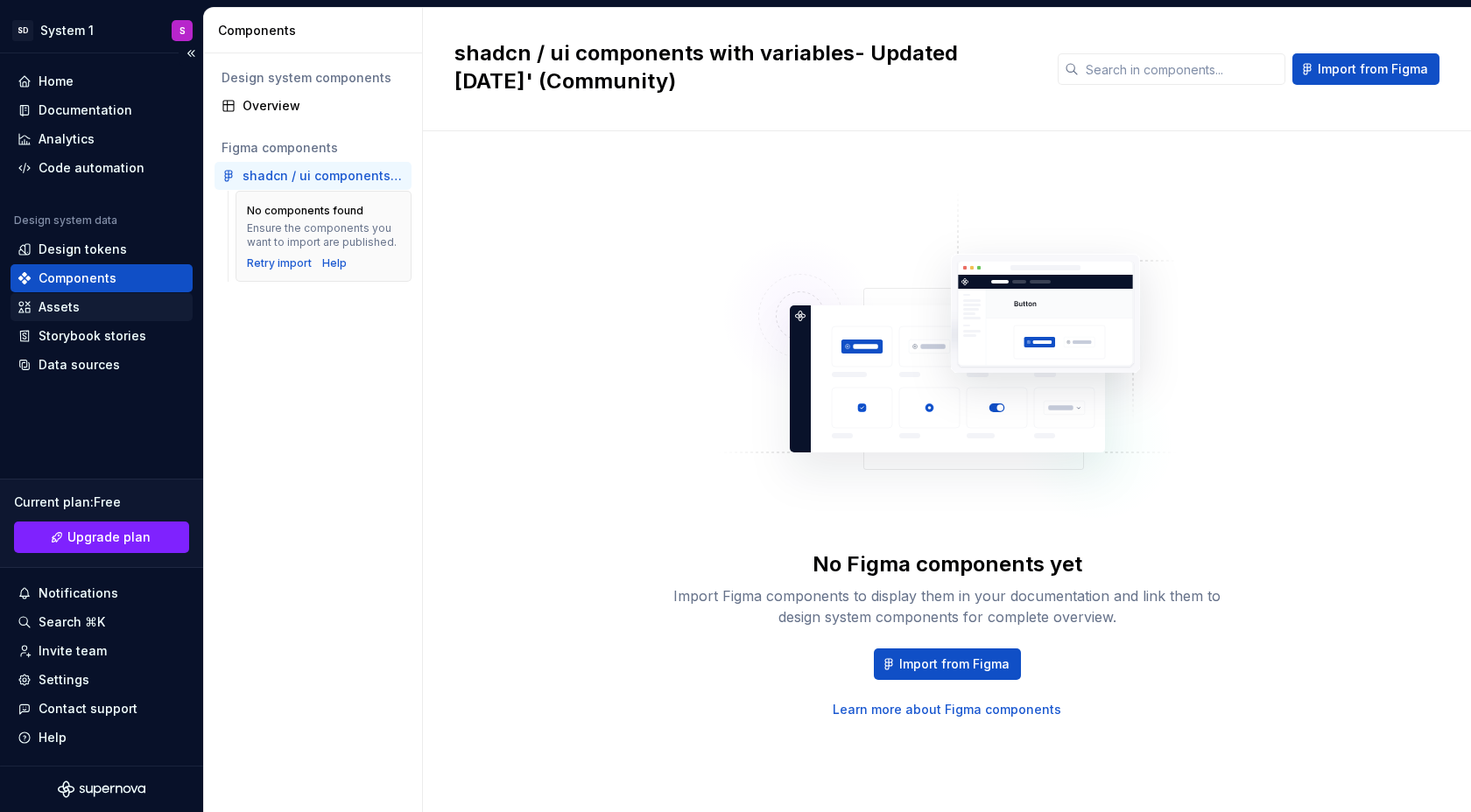
click at [97, 300] on div "Assets" at bounding box center [101, 307] width 169 height 17
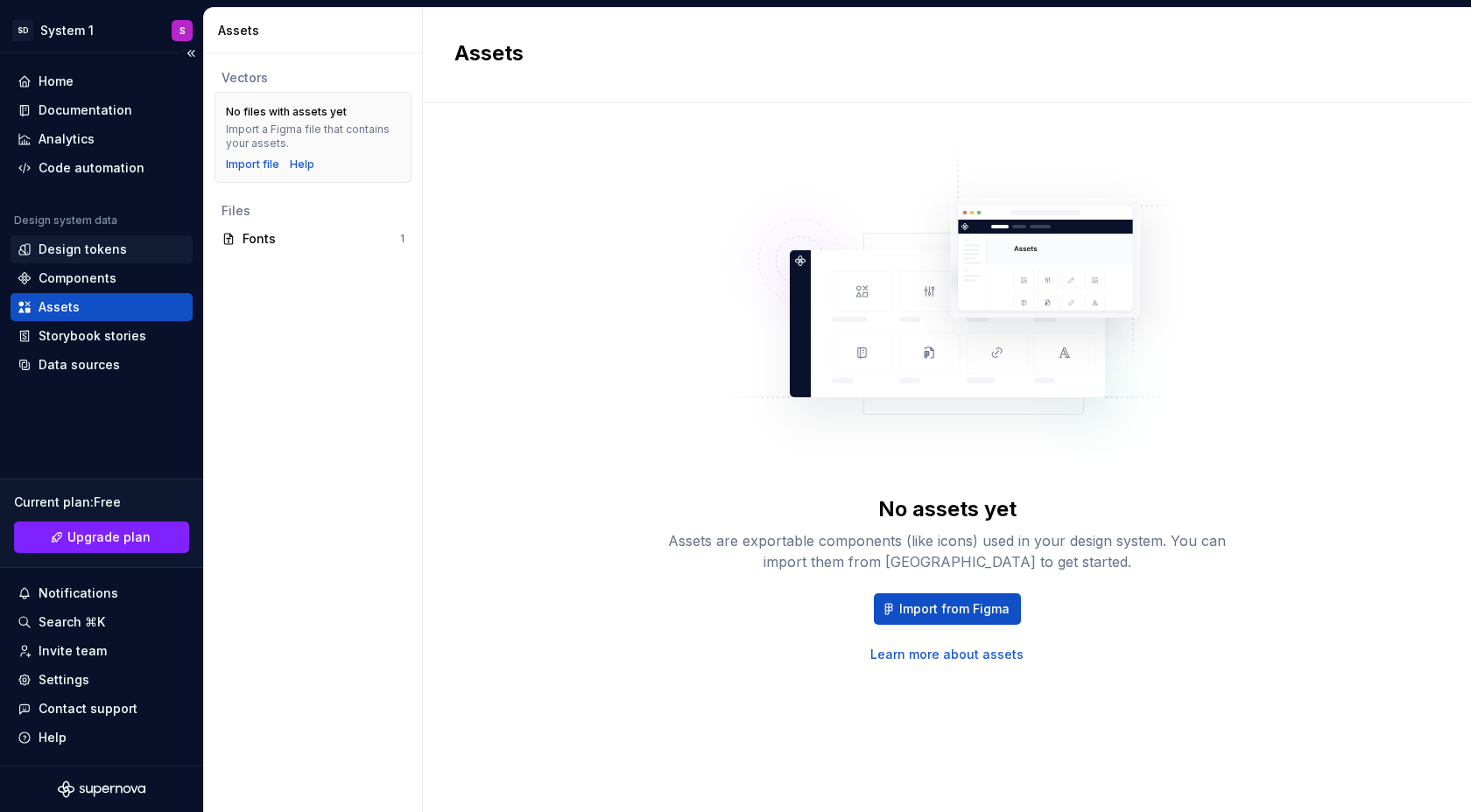
click at [76, 263] on div "Design tokens" at bounding box center [101, 248] width 182 height 28
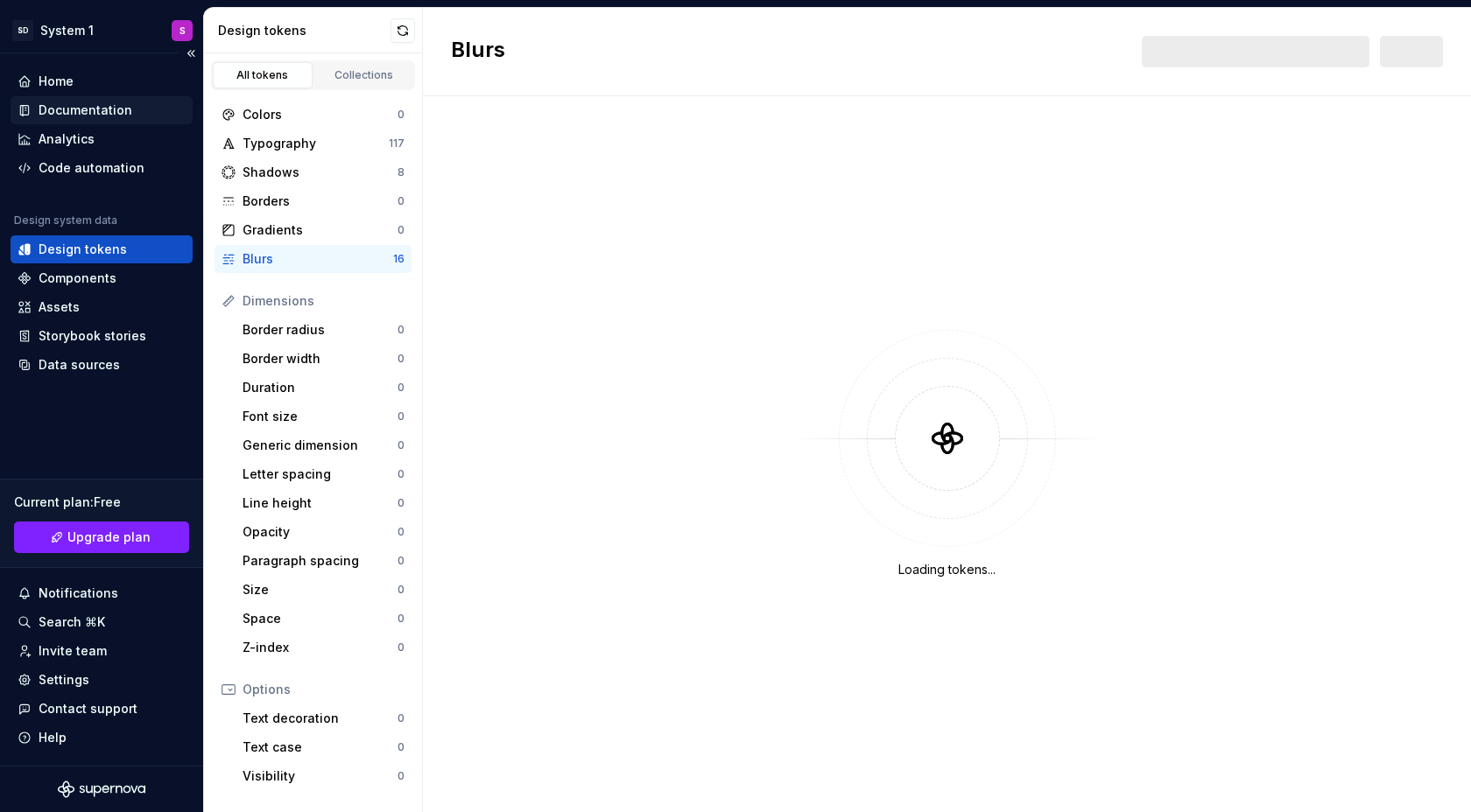
click at [41, 104] on div "Documentation" at bounding box center [85, 110] width 93 height 17
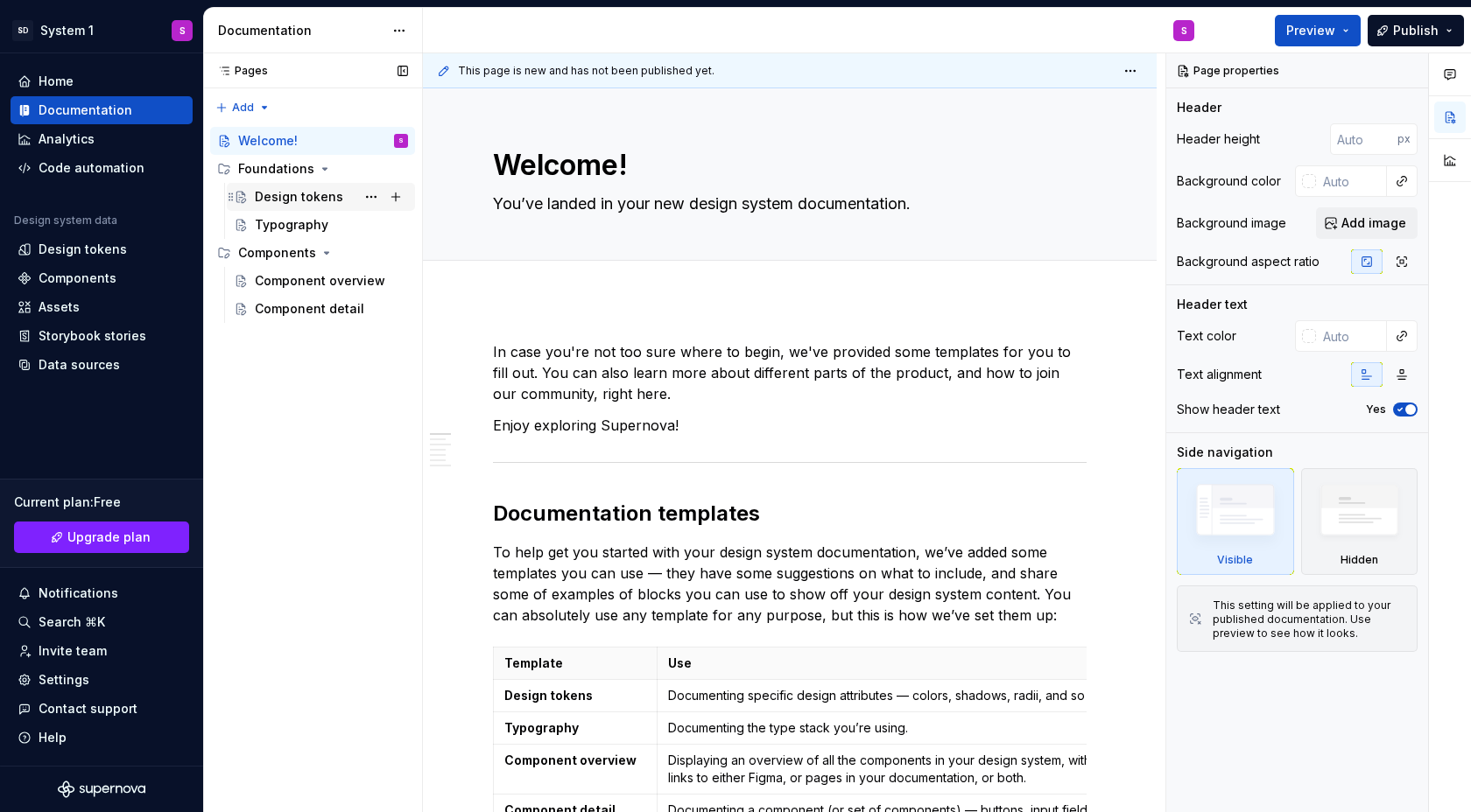
click at [280, 200] on div "Design tokens" at bounding box center [299, 197] width 89 height 17
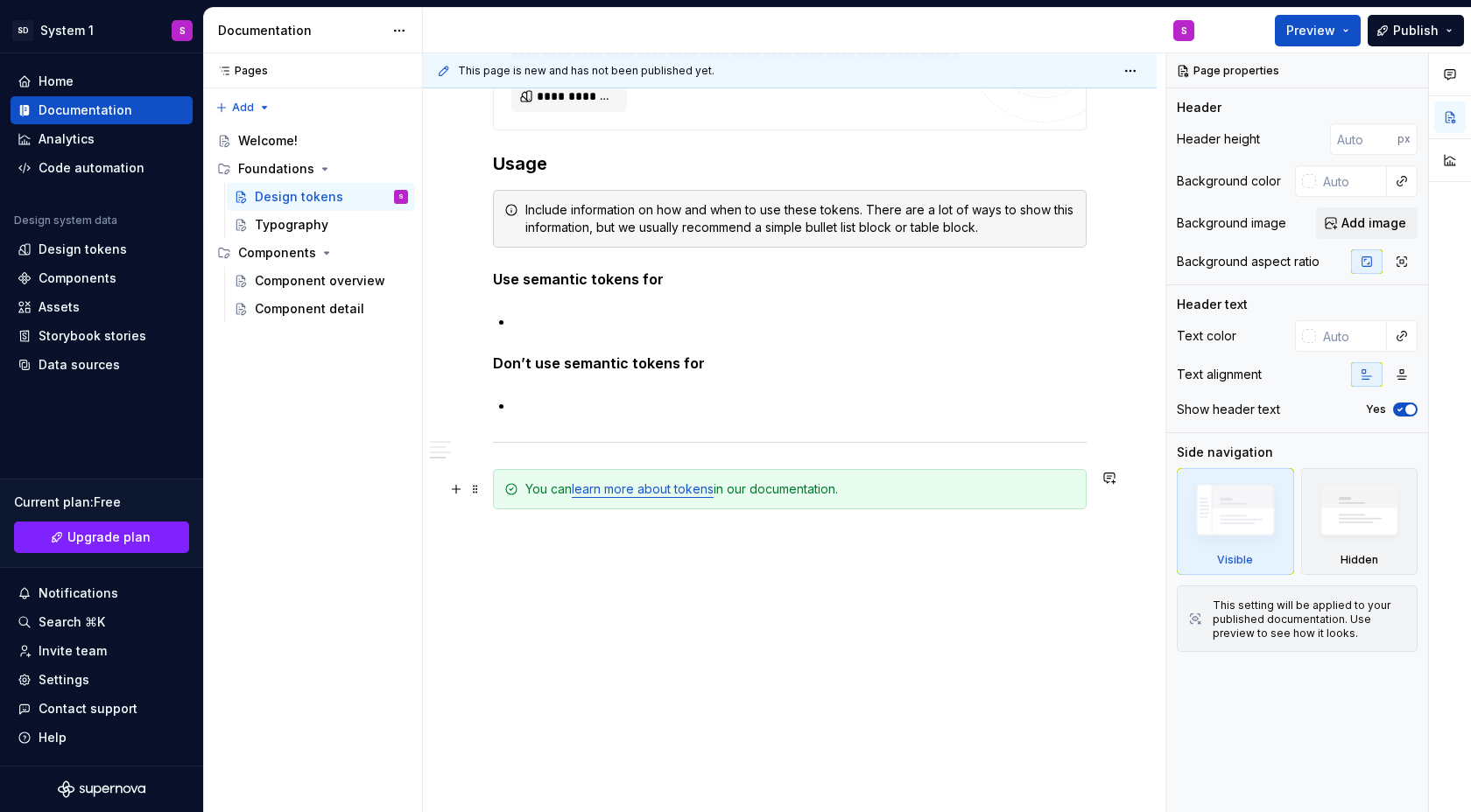
scroll to position [1385, 0]
click at [1291, 22] on span "Preview" at bounding box center [1310, 30] width 49 height 17
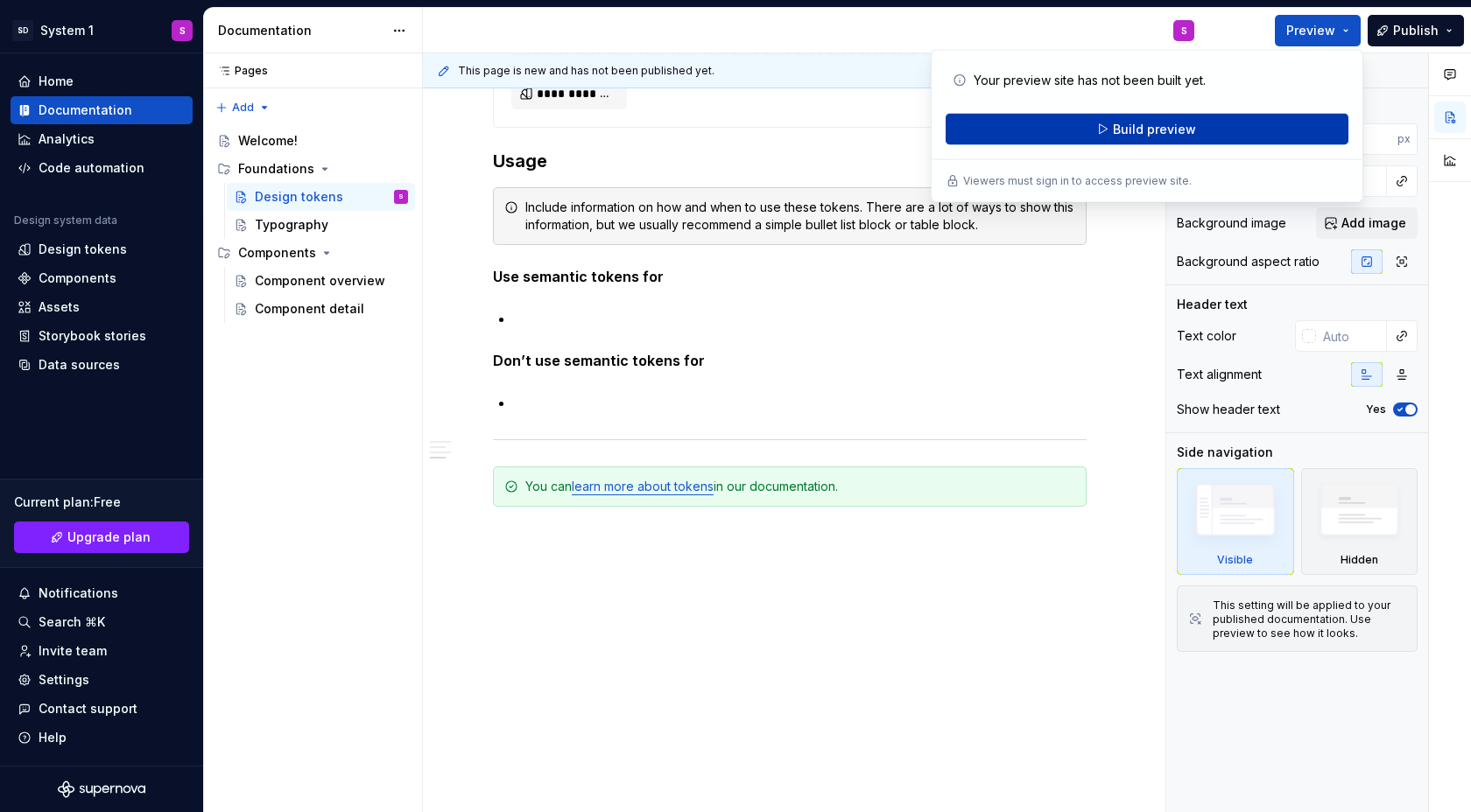
click at [1216, 137] on button "Build preview" at bounding box center [1146, 129] width 403 height 31
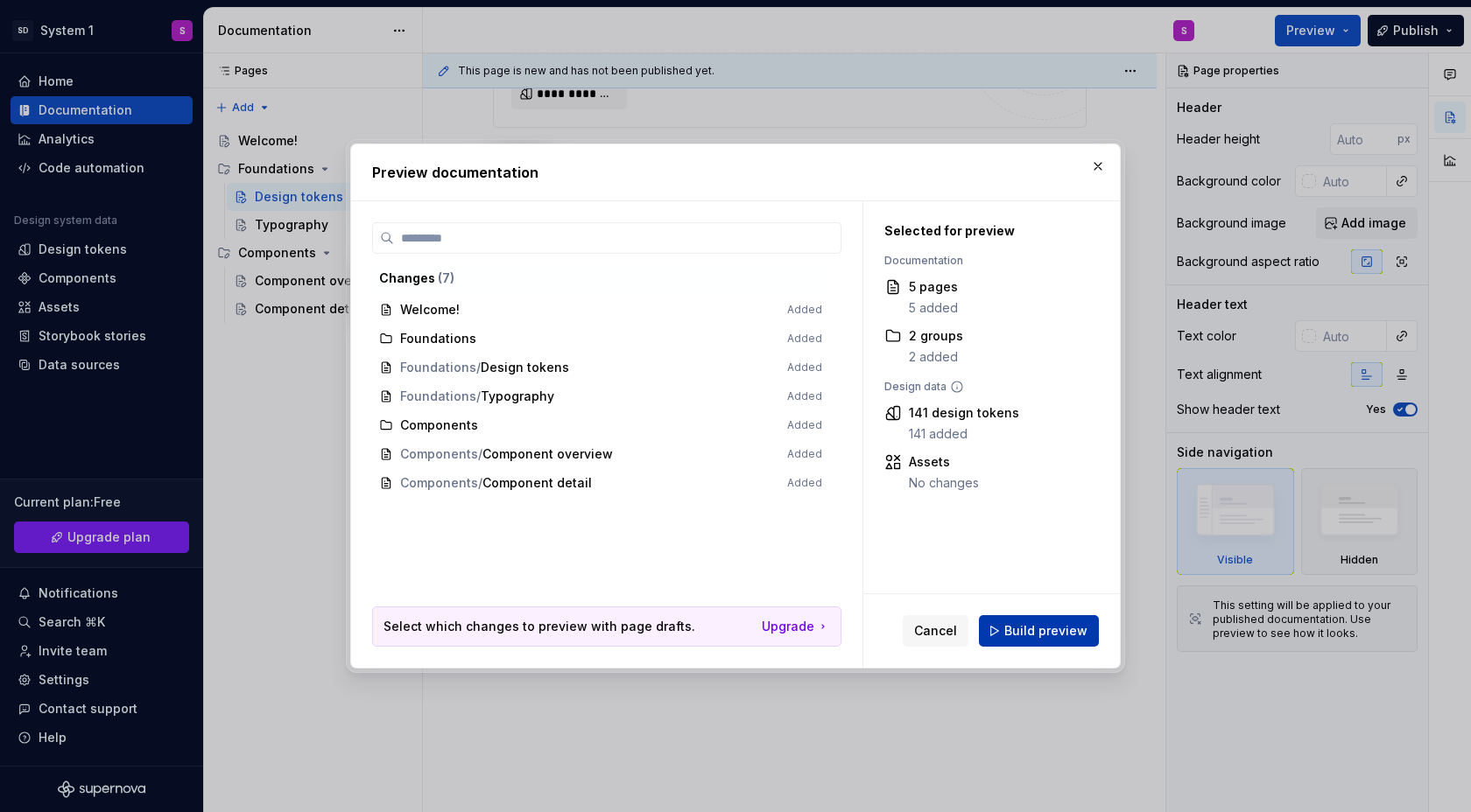
click at [1047, 631] on span "Build preview" at bounding box center [1045, 631] width 83 height 17
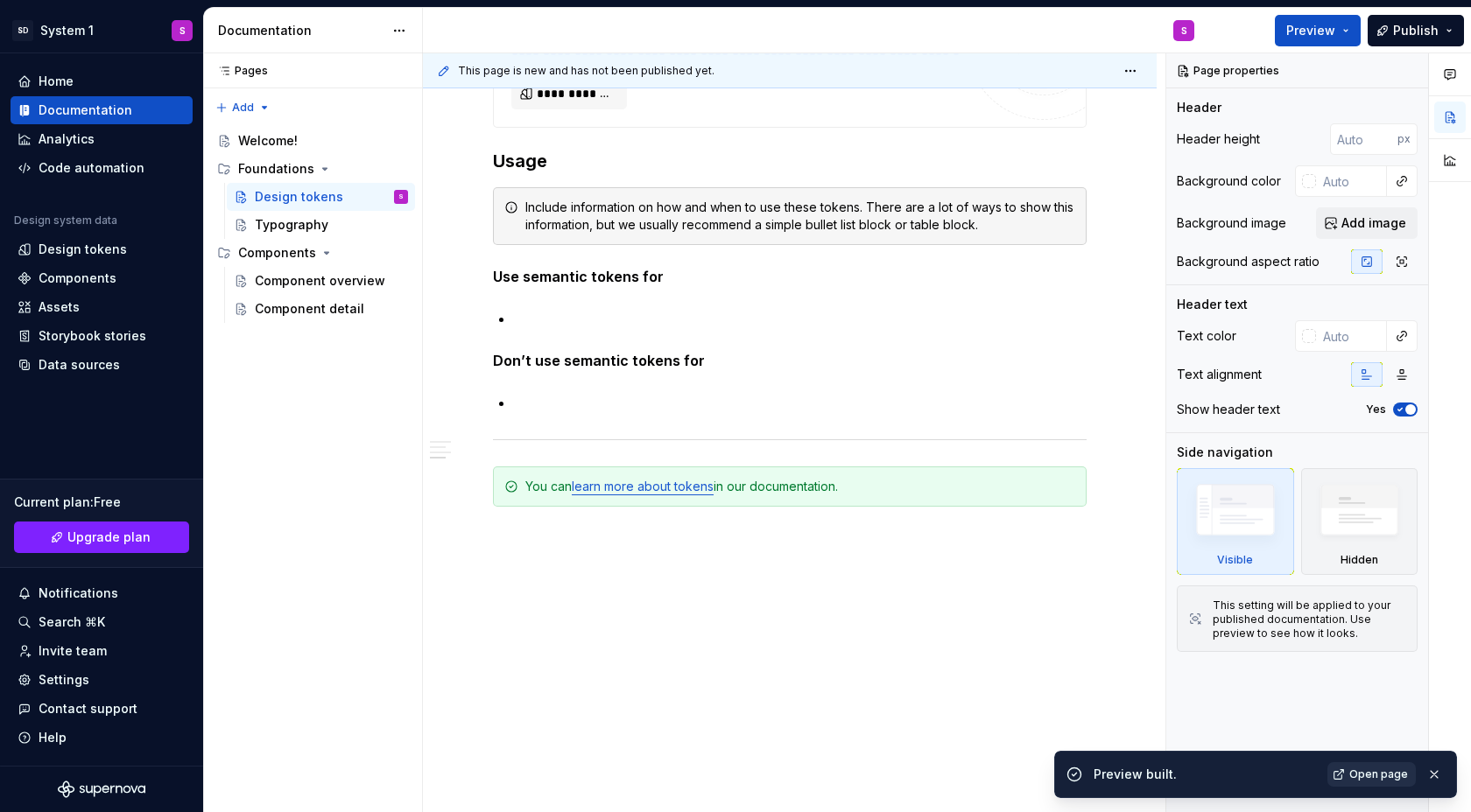
click at [1357, 779] on span "Open page" at bounding box center [1379, 775] width 59 height 14
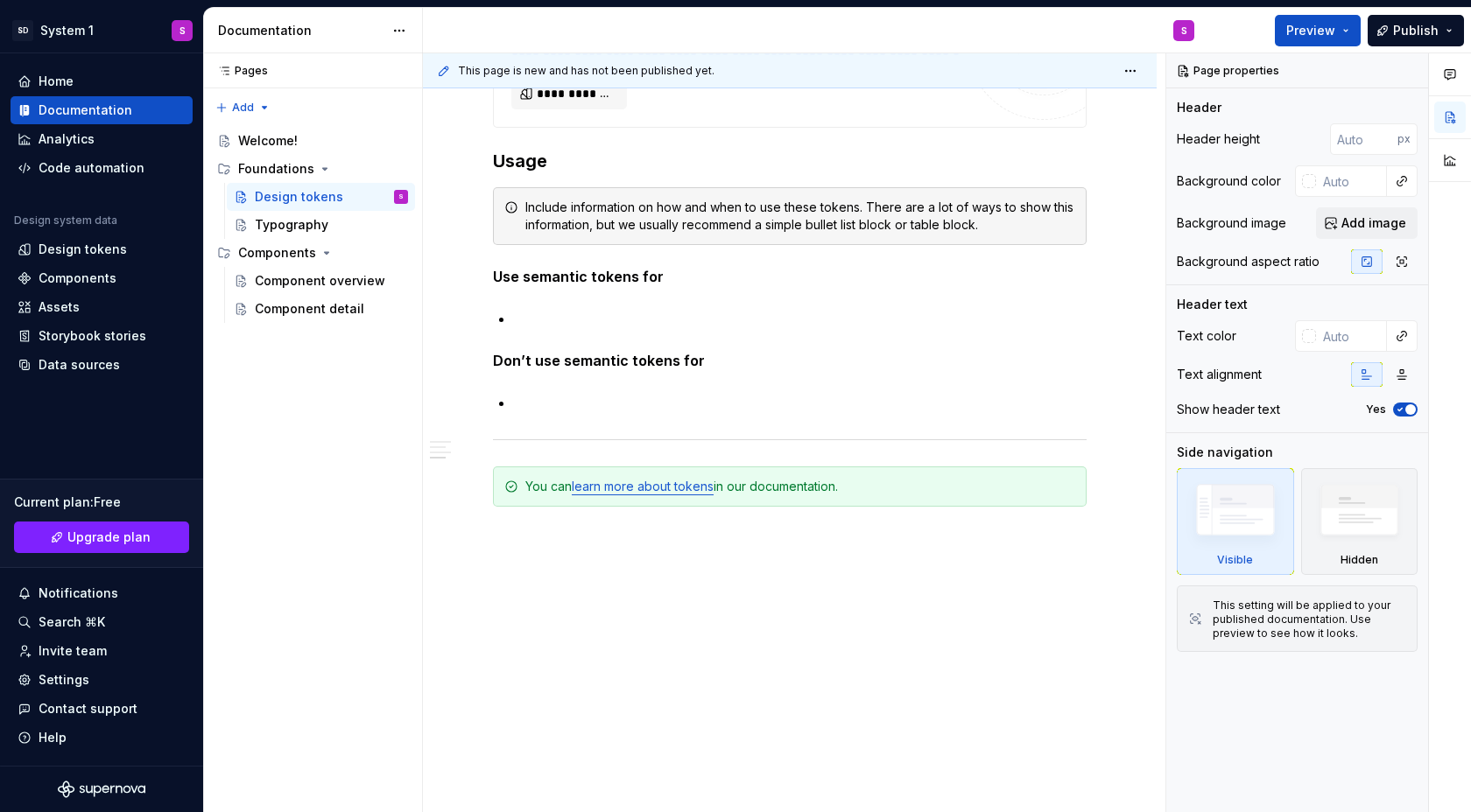
type textarea "*"
